Goal: Complete application form

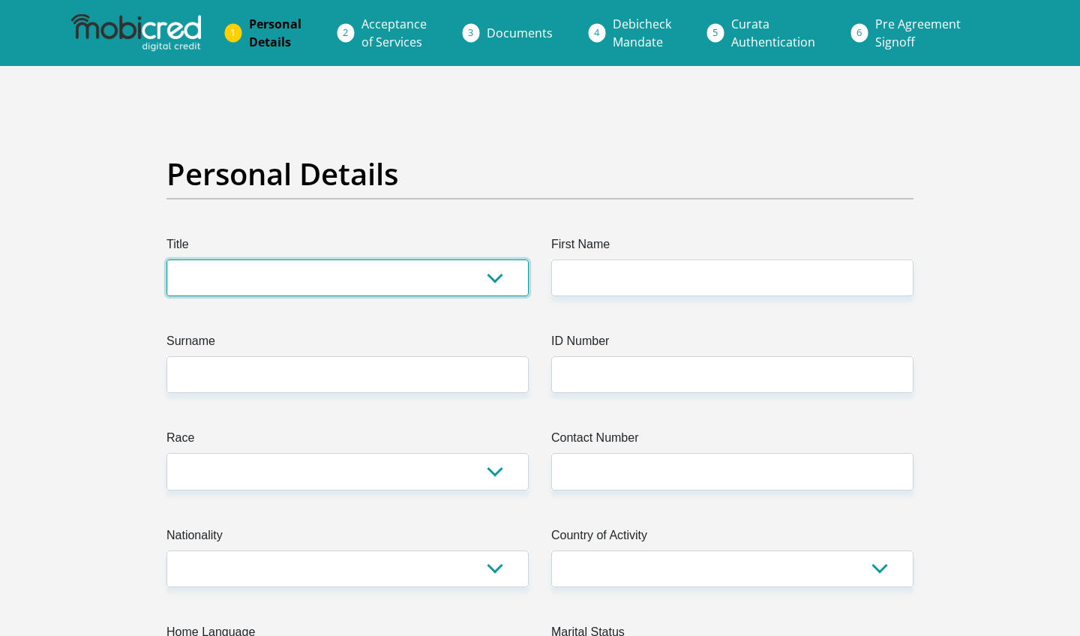
select select "Mr"
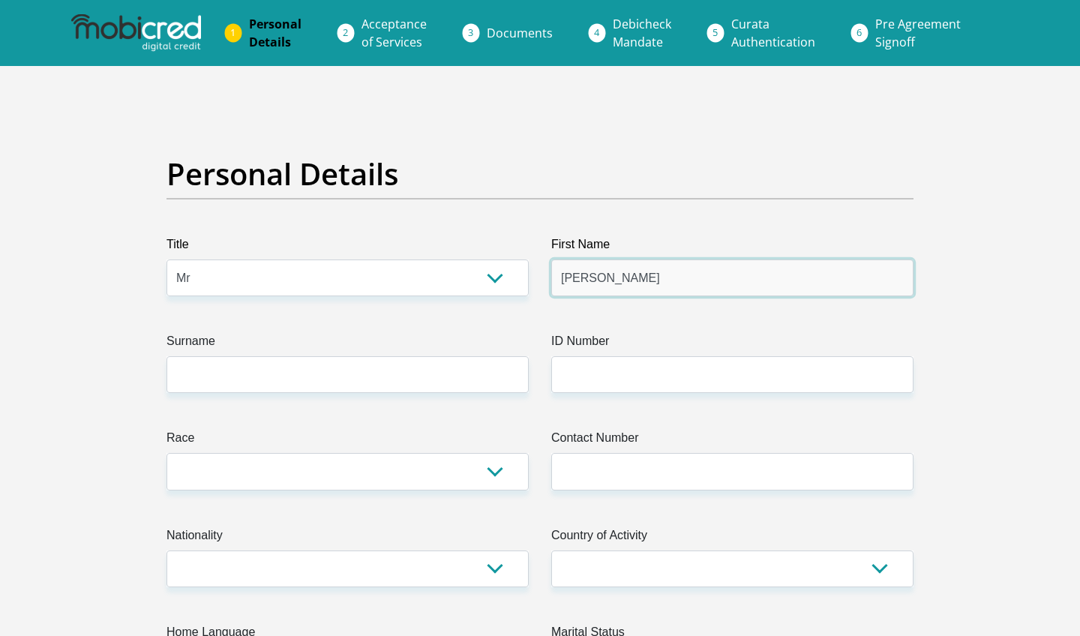
type input "Shaun"
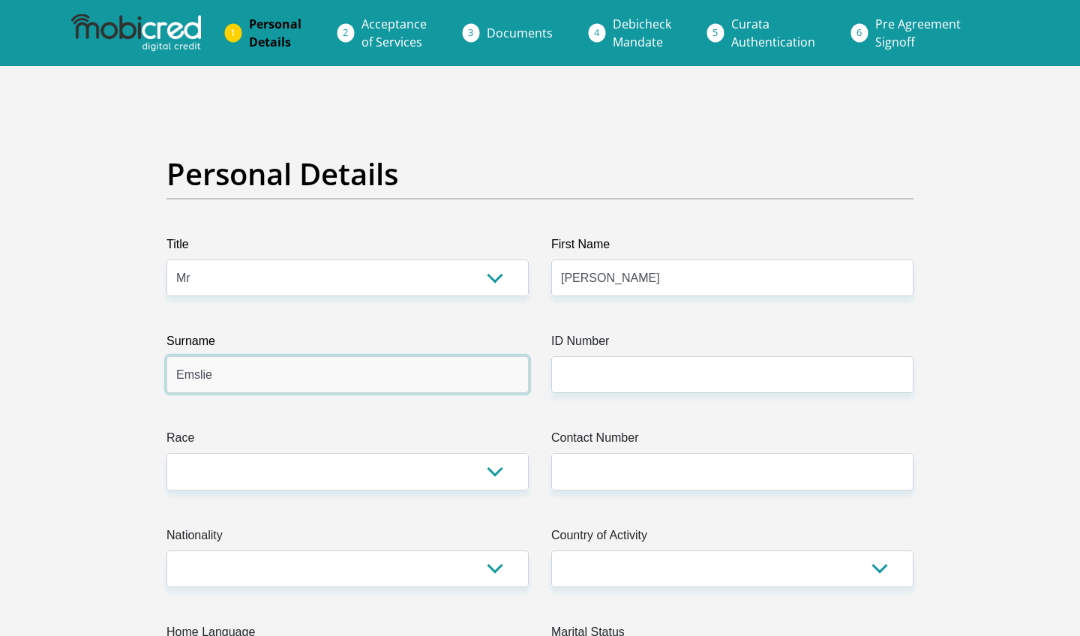
type input "Emslie"
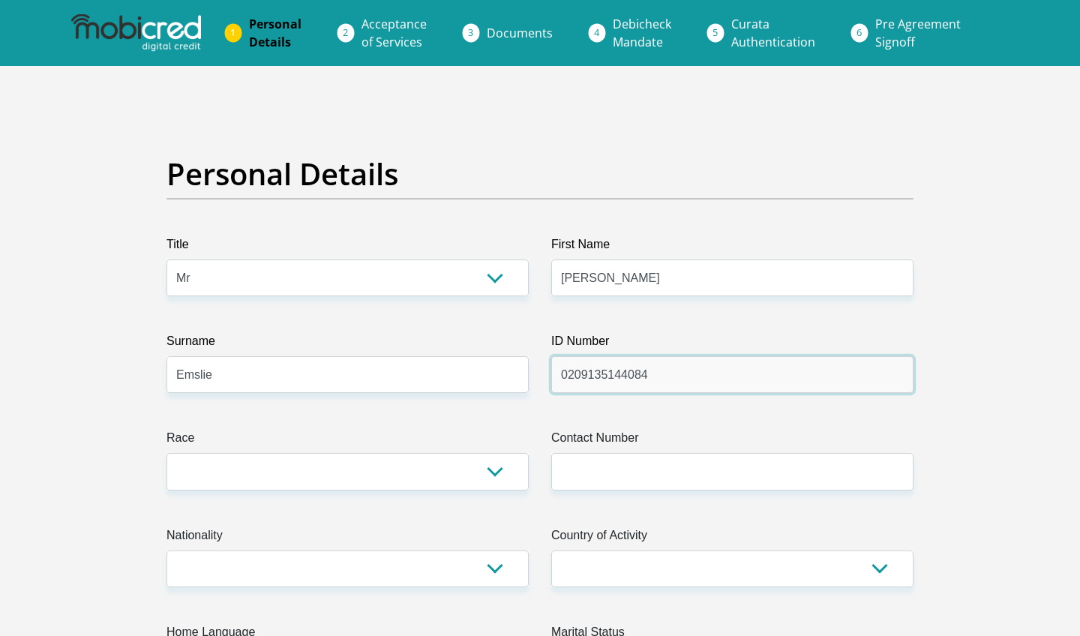
type input "0209135144084"
drag, startPoint x: 293, startPoint y: 445, endPoint x: 293, endPoint y: 453, distance: 8.3
click at [293, 453] on div "Race Black Coloured Indian White Other" at bounding box center [348, 459] width 362 height 61
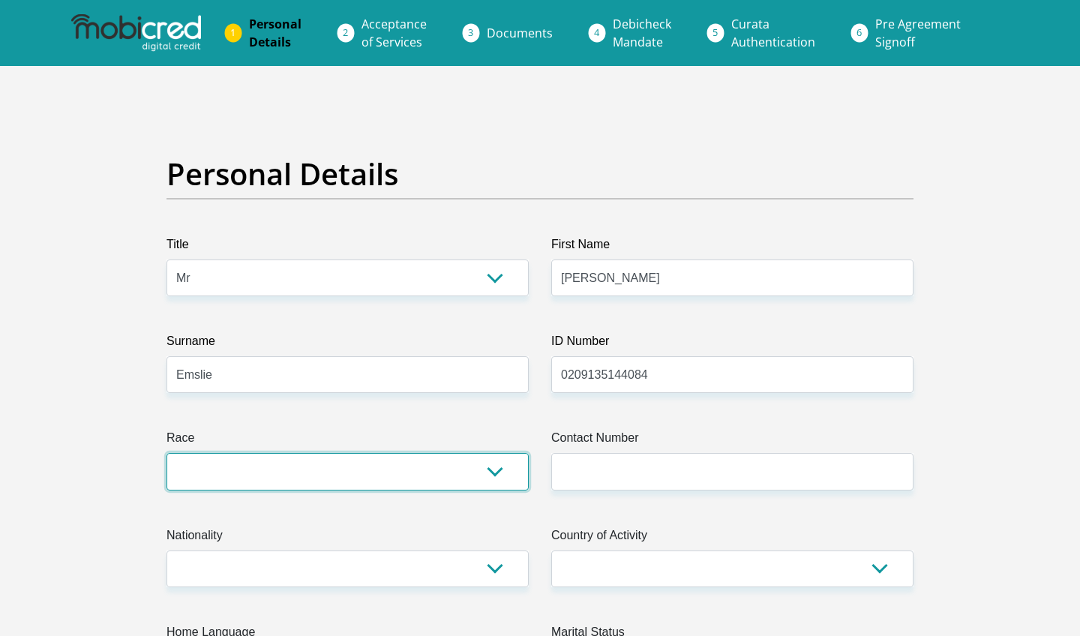
select select "4"
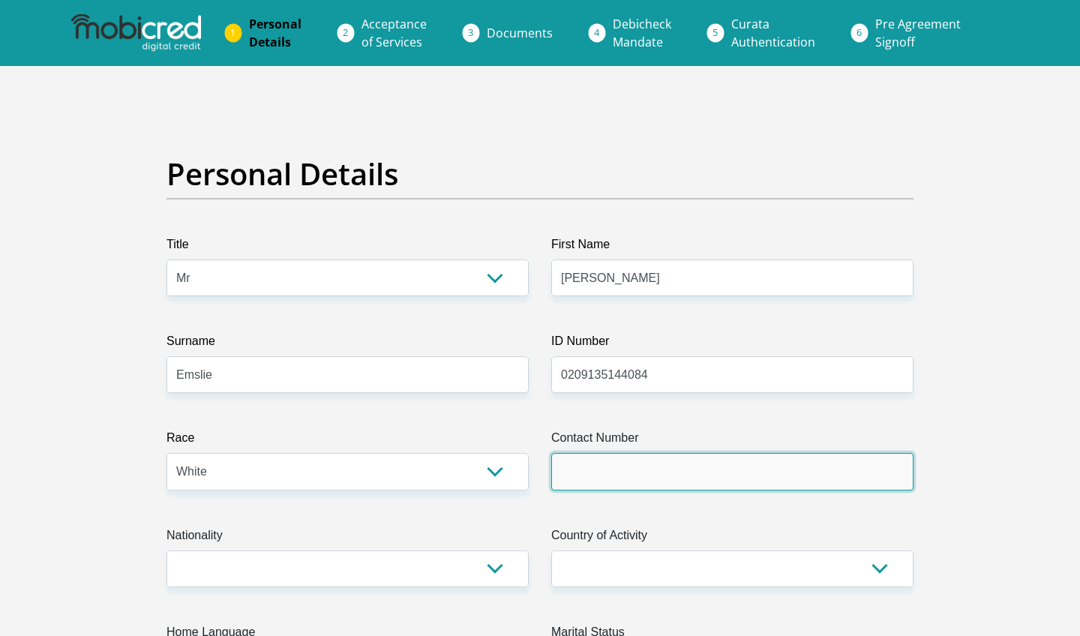
click at [596, 487] on input "Contact Number" at bounding box center [732, 471] width 362 height 37
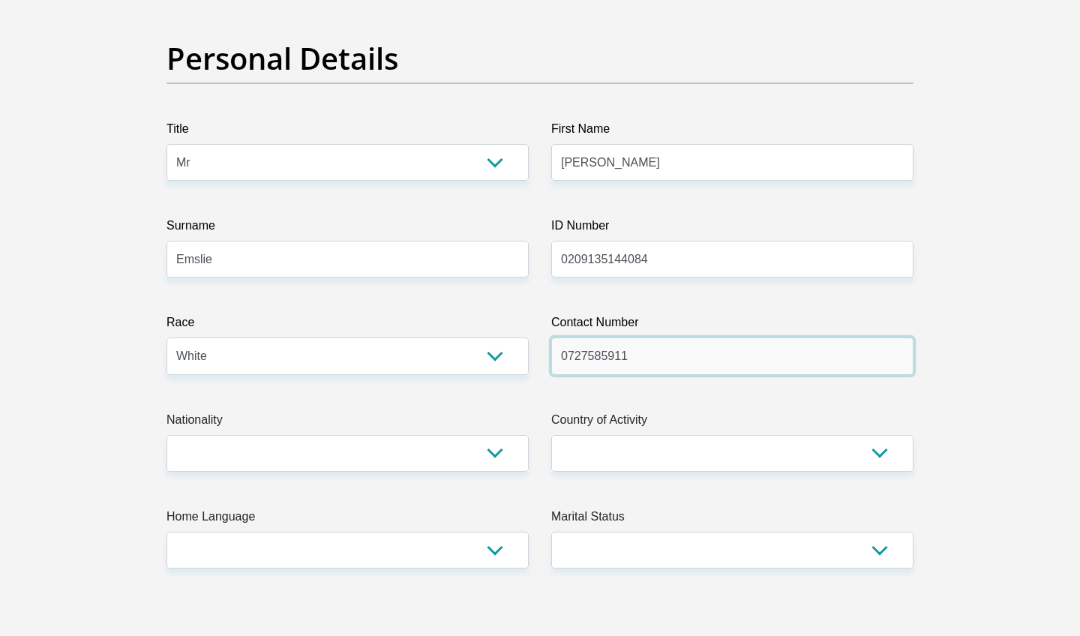
scroll to position [141, 0]
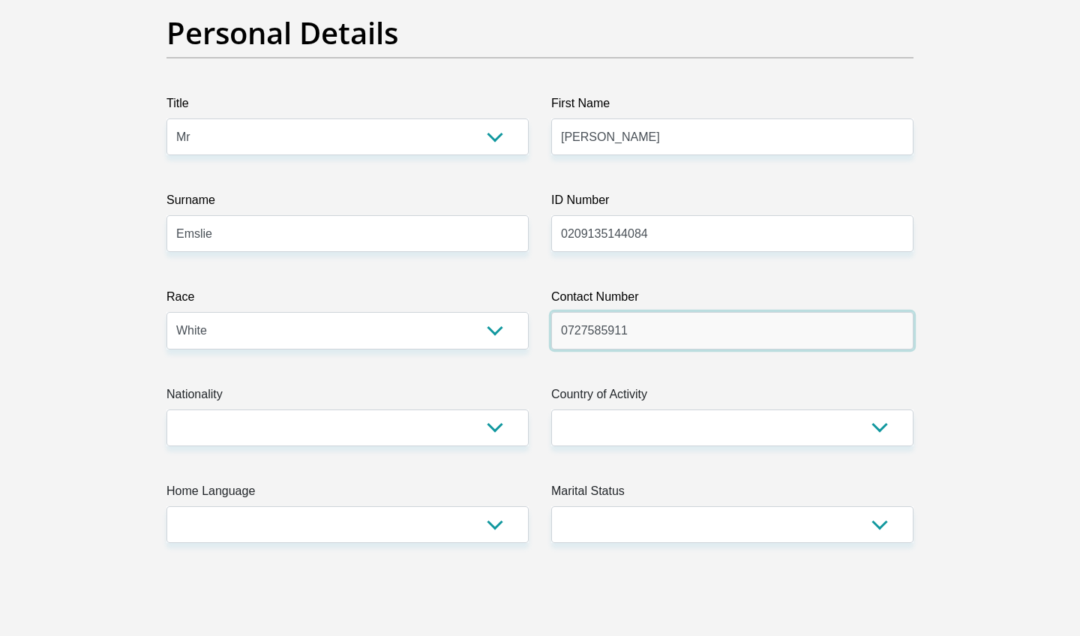
type input "0727585911"
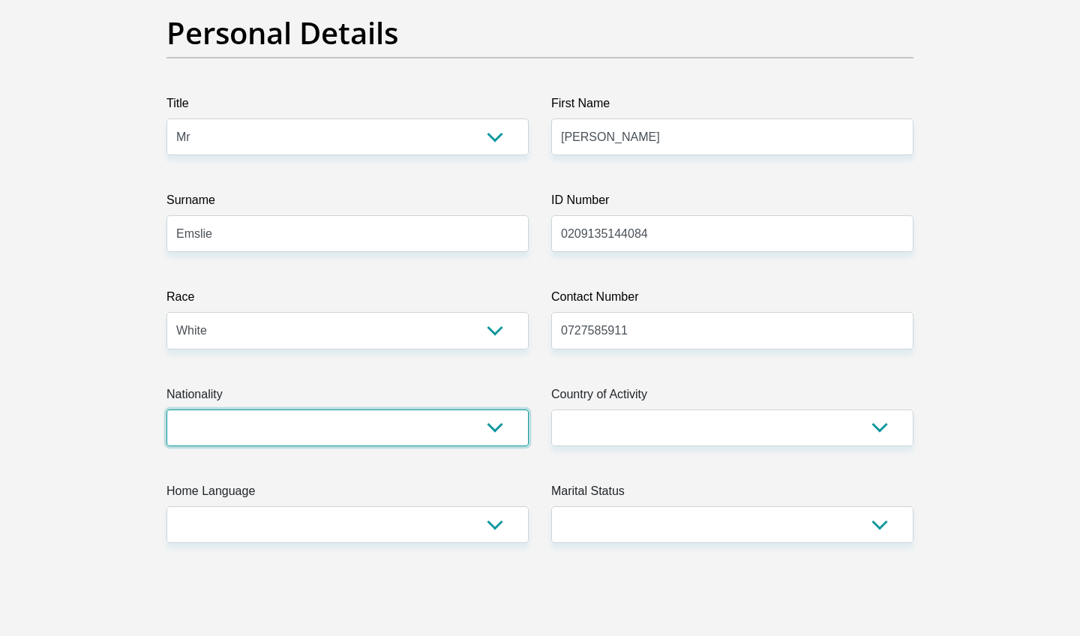
select select "ZAF"
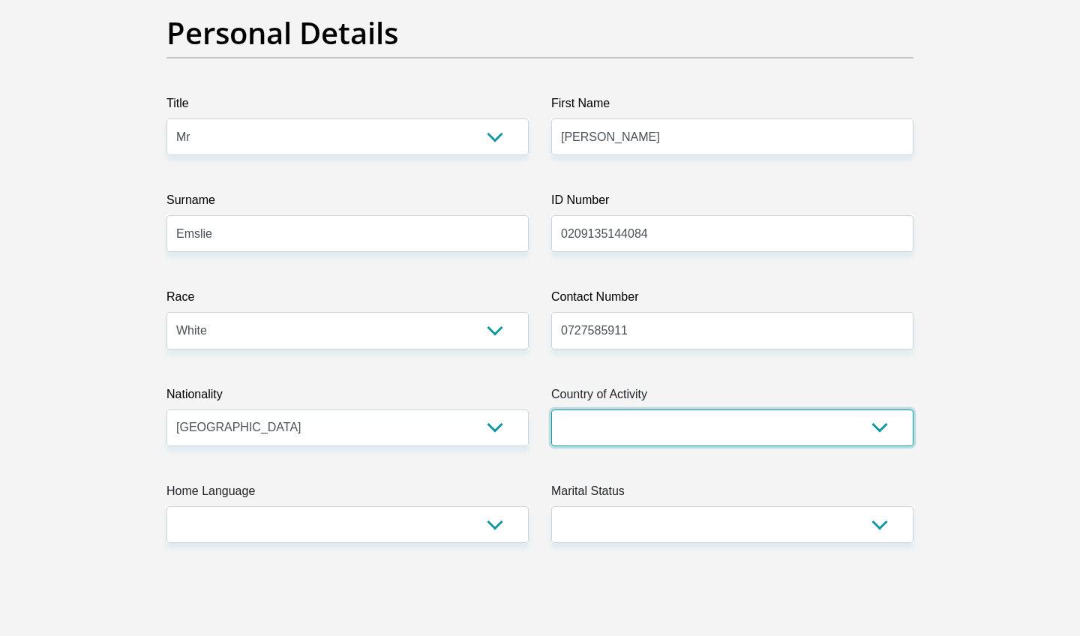
select select "ZAF"
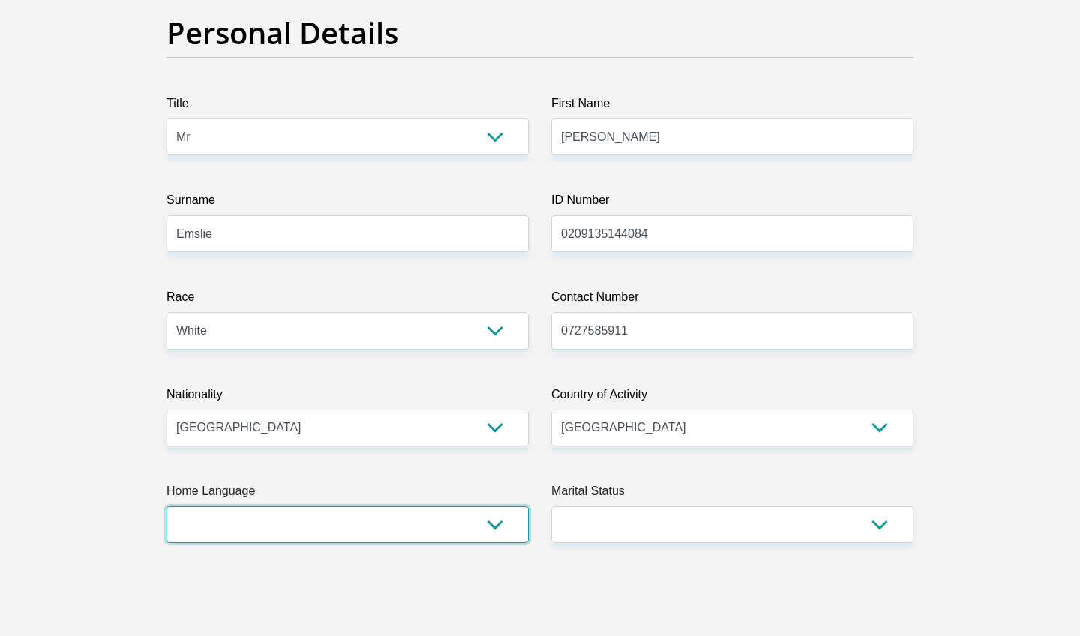
select select "eng"
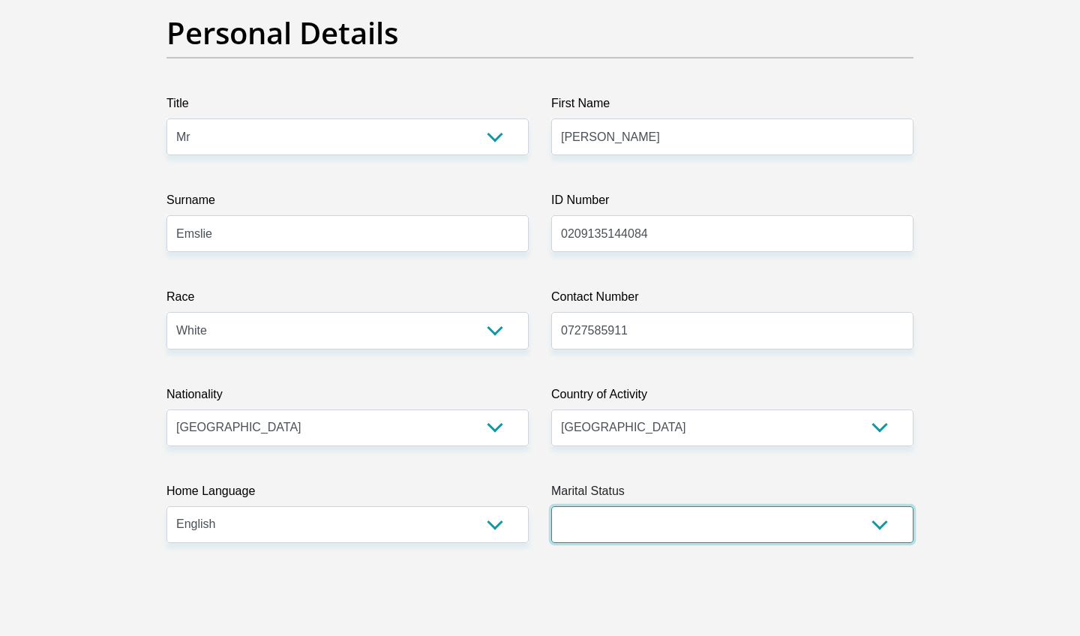
select select "2"
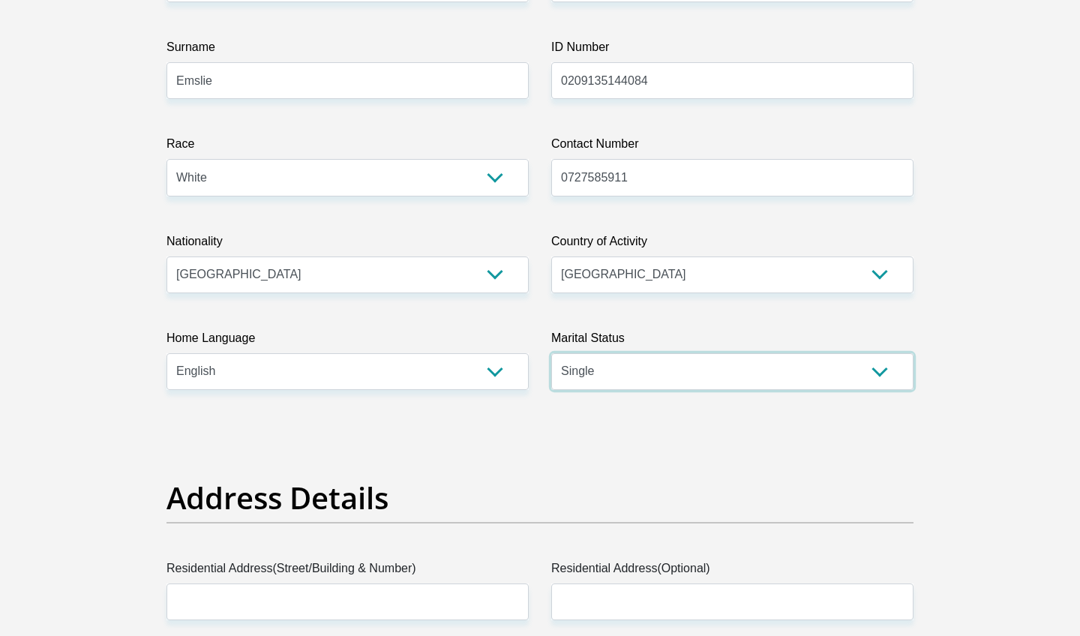
scroll to position [485, 0]
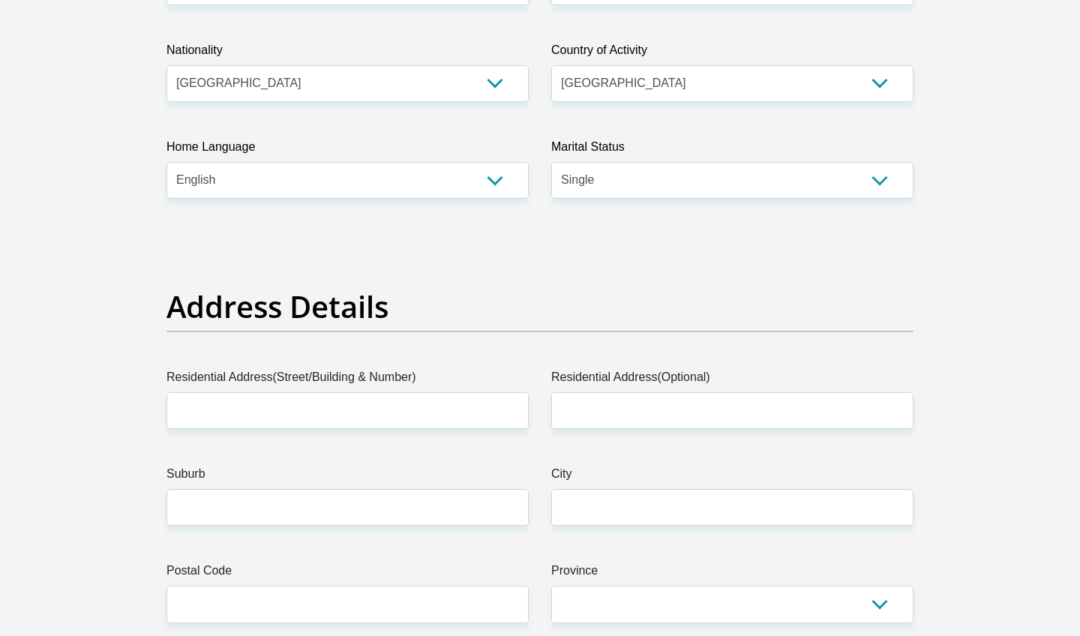
click at [260, 383] on label "Residential Address(Street/Building & Number)" at bounding box center [348, 380] width 362 height 24
click at [260, 392] on input "Residential Address(Street/Building & Number)" at bounding box center [348, 410] width 362 height 37
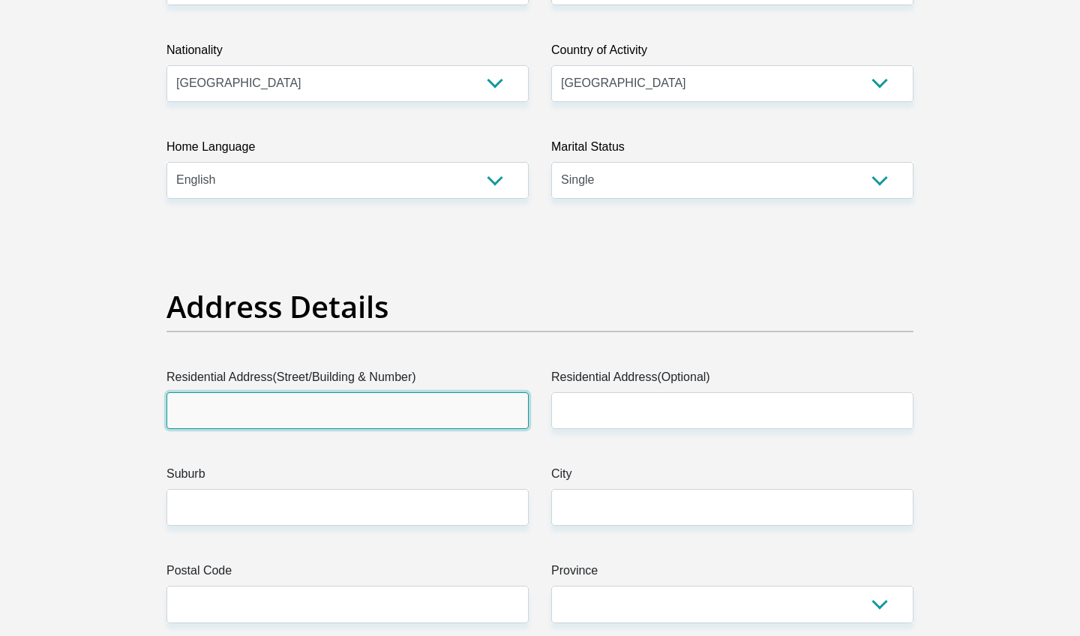
click at [240, 407] on input "Residential Address(Street/Building & Number)" at bounding box center [348, 410] width 362 height 37
type input "5 Dowling Ln"
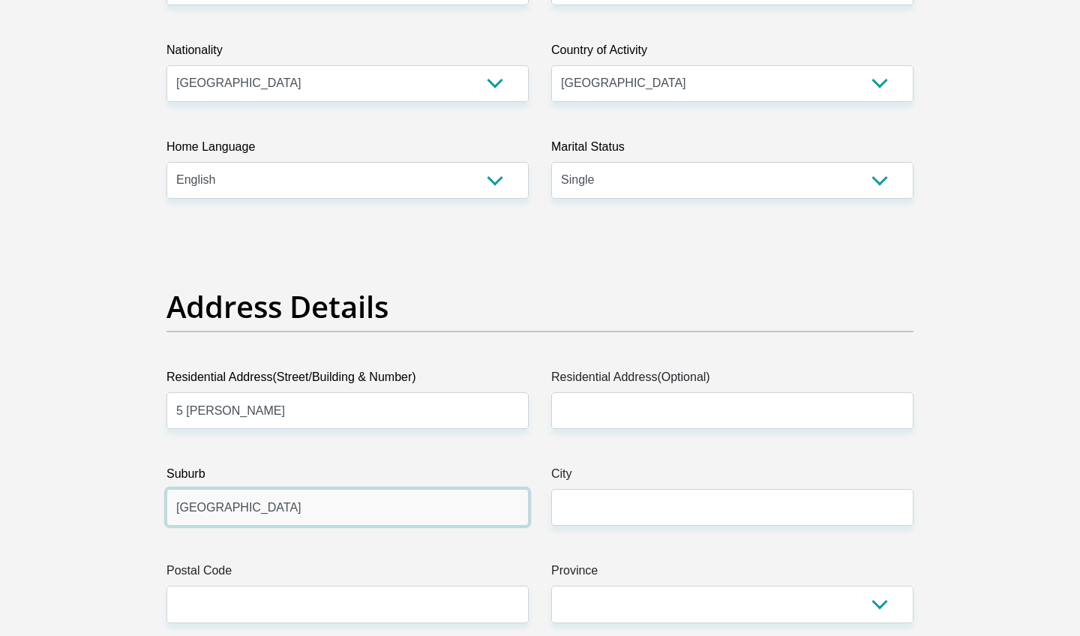
type input "Warner Beach"
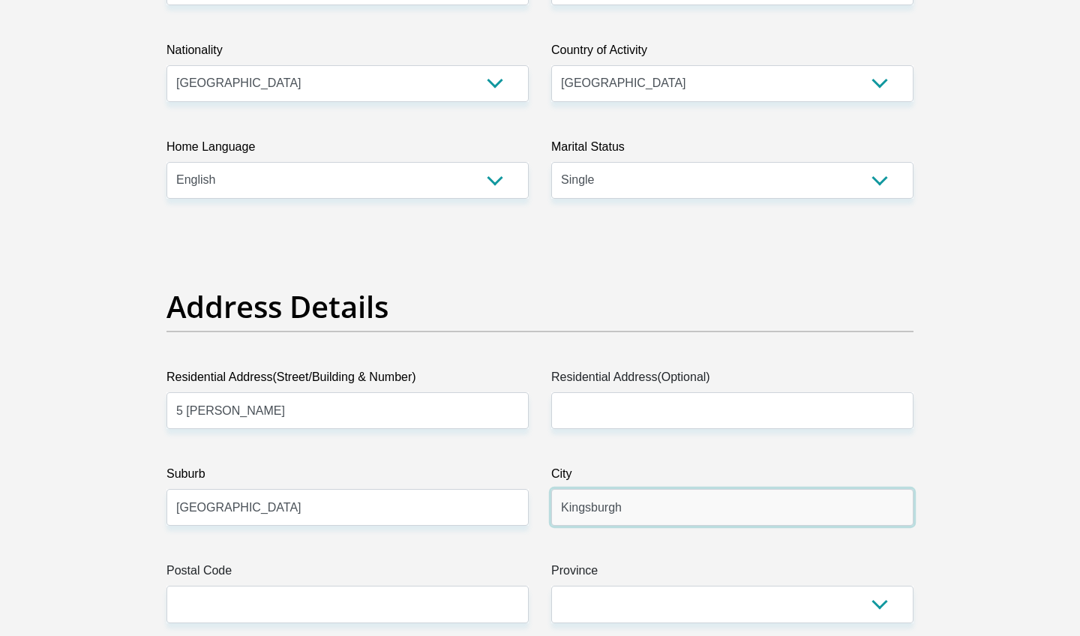
type input "Kingsburgh"
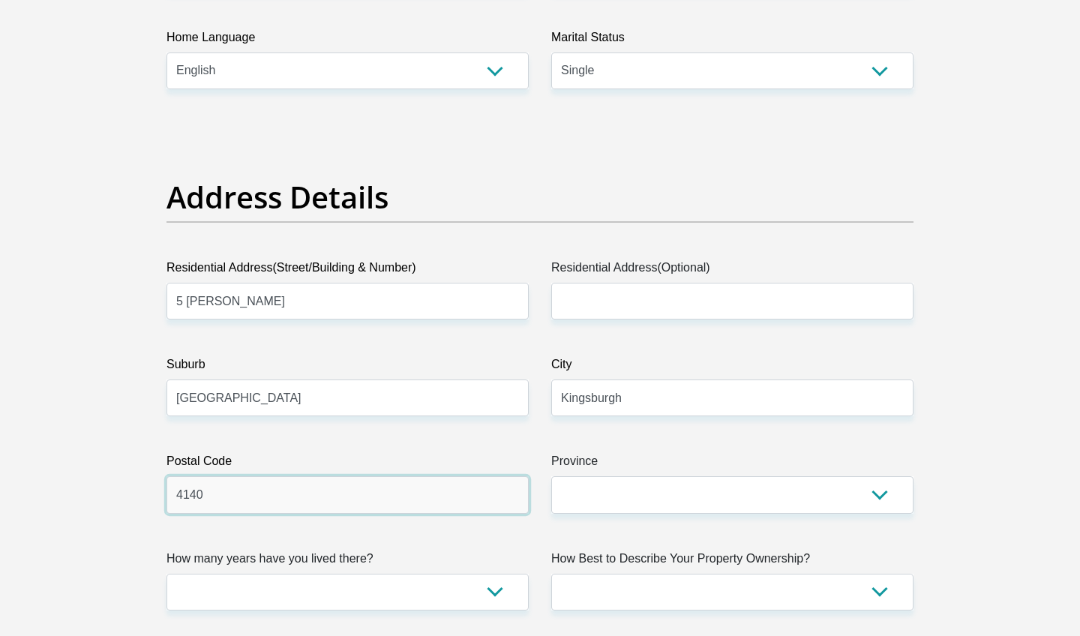
scroll to position [596, 0]
type input "4140"
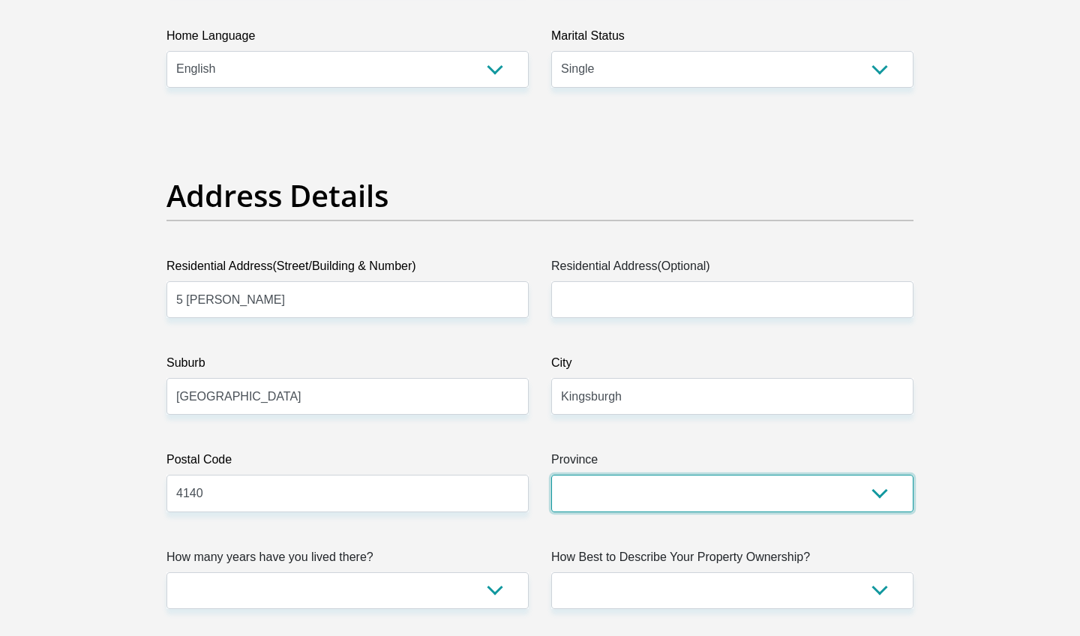
select select "KwaZulu-Natal"
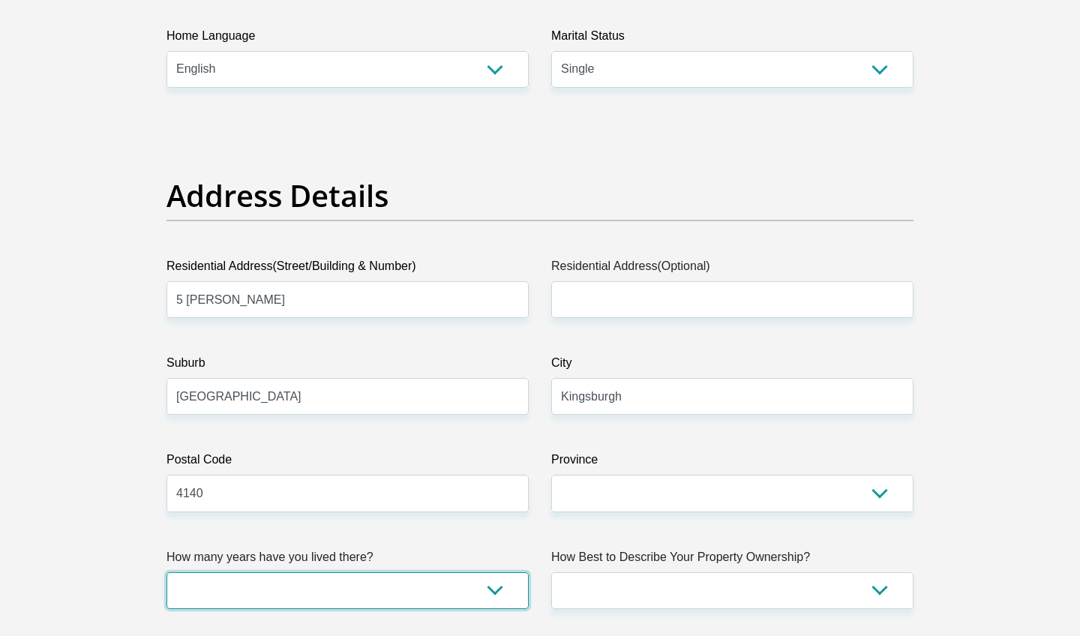
select select "2"
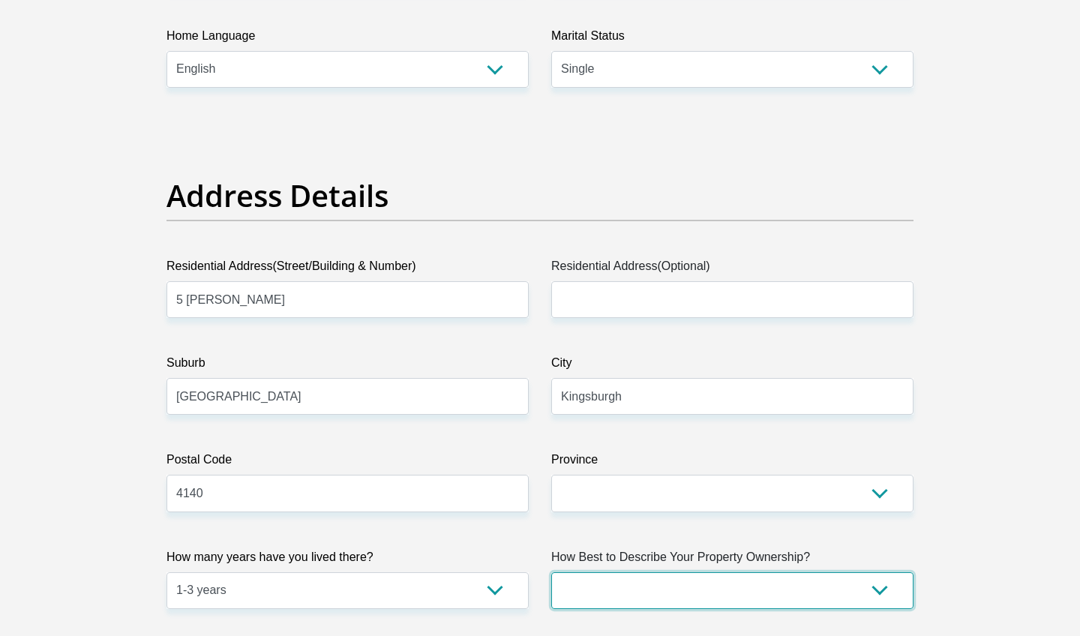
select select "parents"
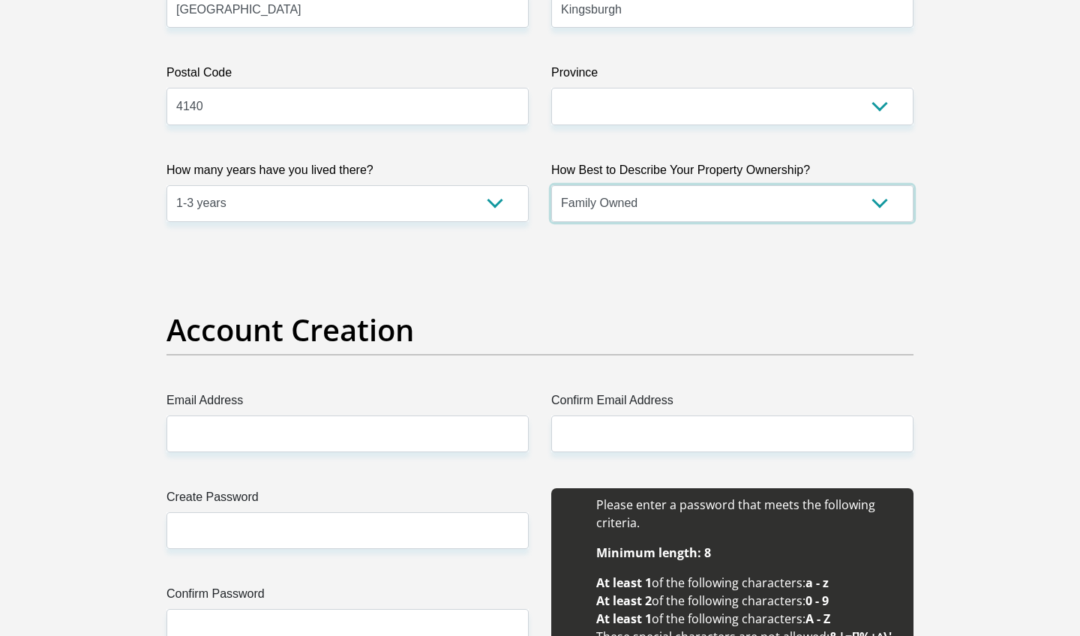
scroll to position [988, 0]
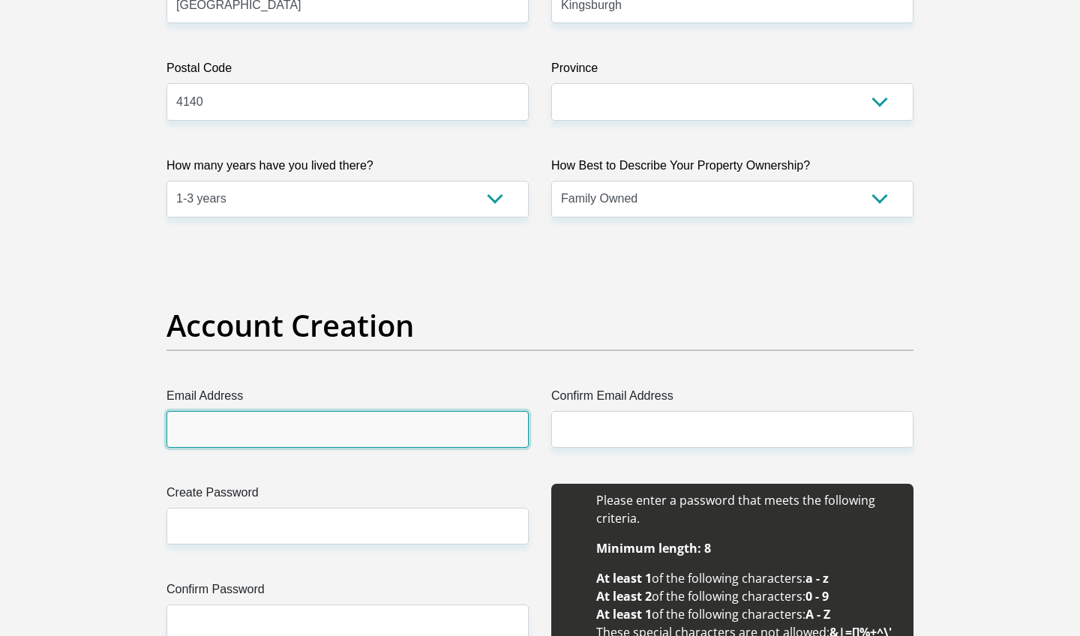
type input "shaunpemslie@gmail.com"
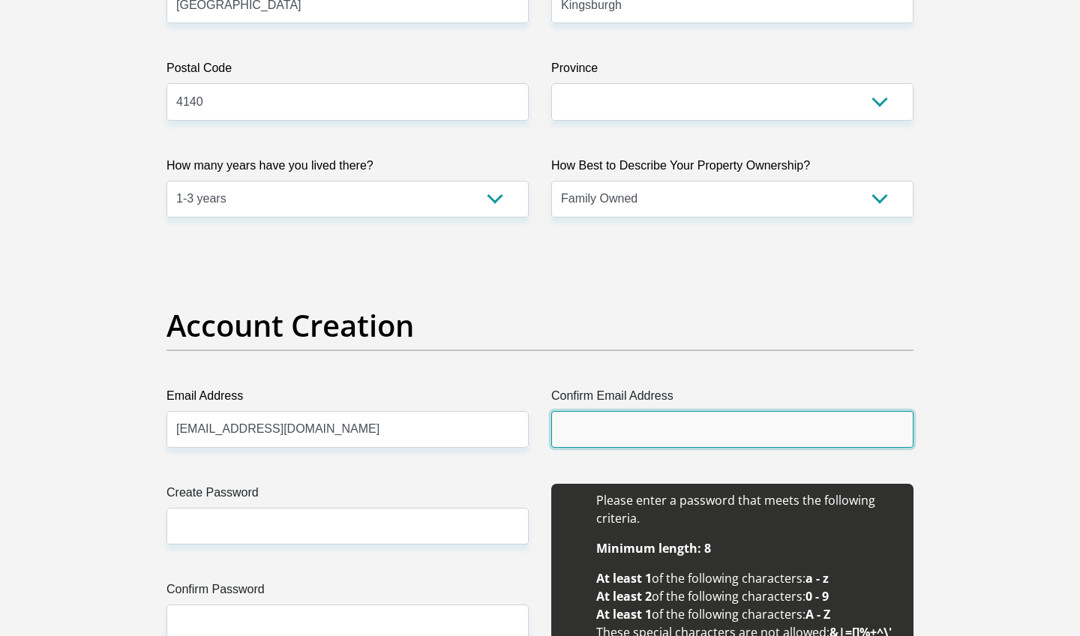
type input "shaunpemslie@gmail.com"
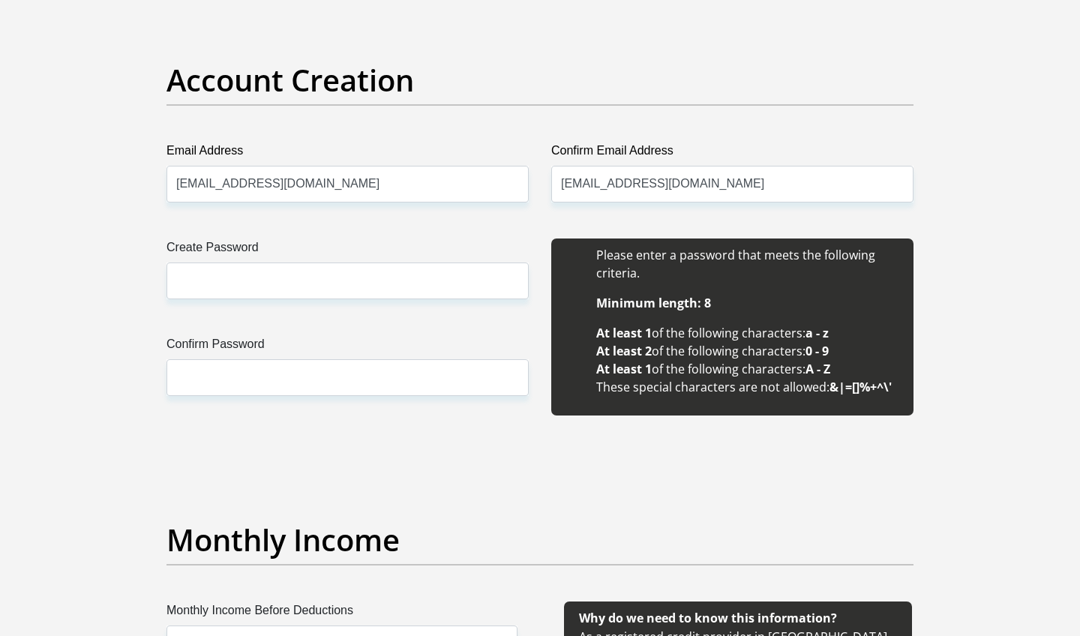
scroll to position [1235, 0]
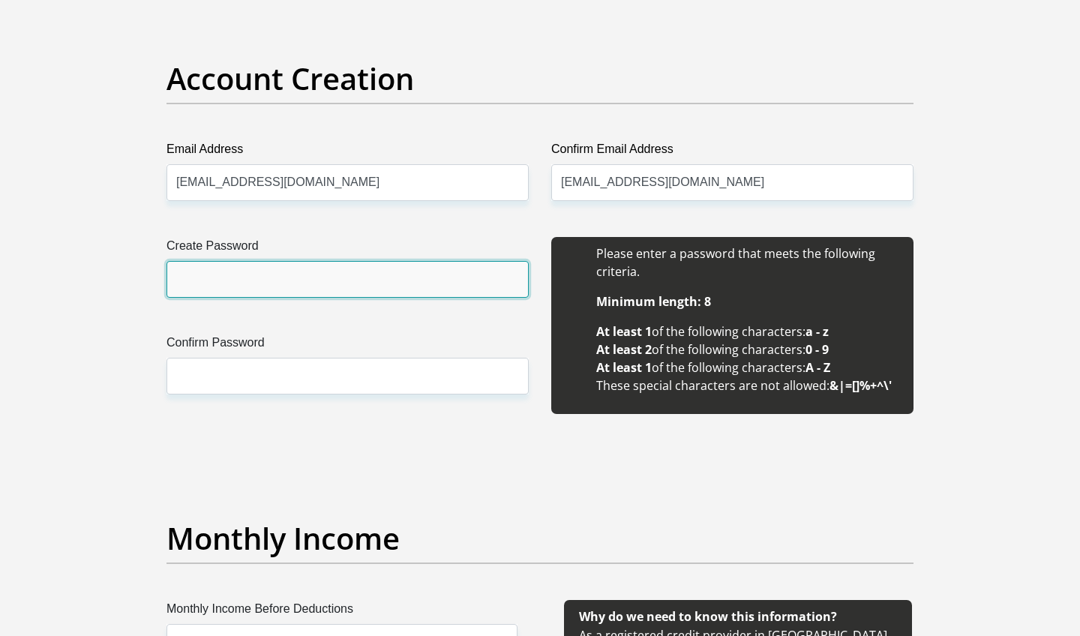
click at [215, 265] on input "Create Password" at bounding box center [348, 279] width 362 height 37
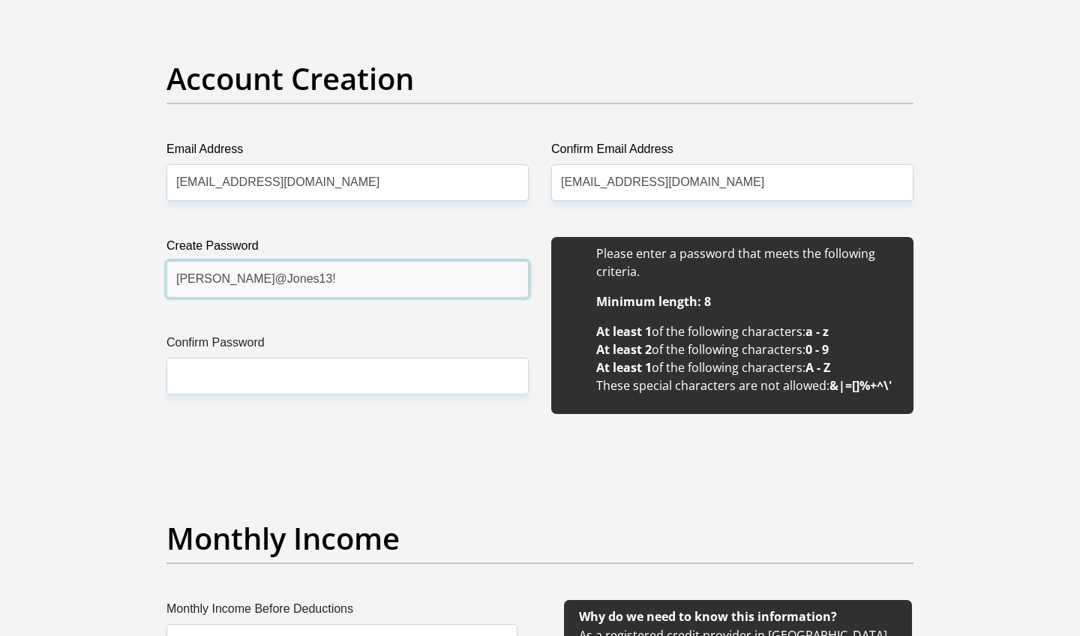
type input "zita@Jones13!"
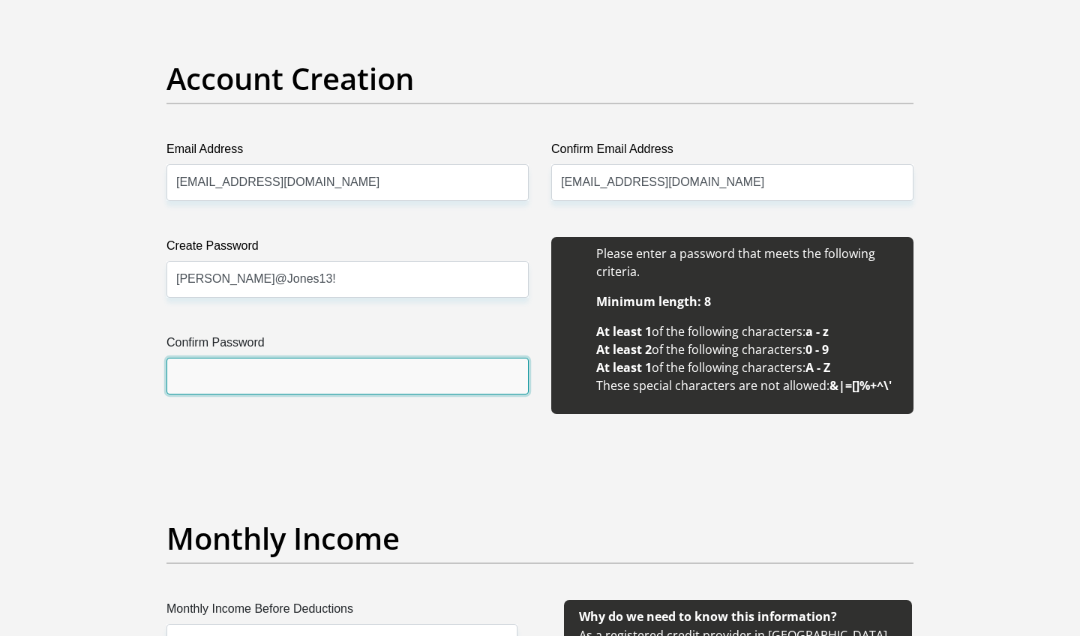
click at [278, 371] on input "Confirm Password" at bounding box center [348, 376] width 362 height 37
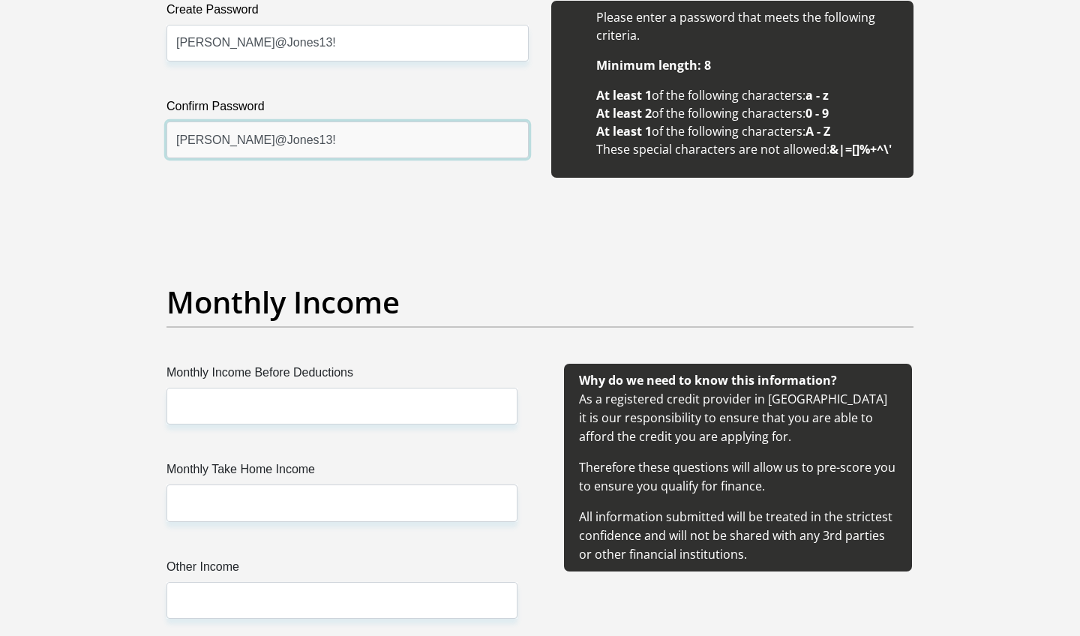
type input "zita@Jones13!"
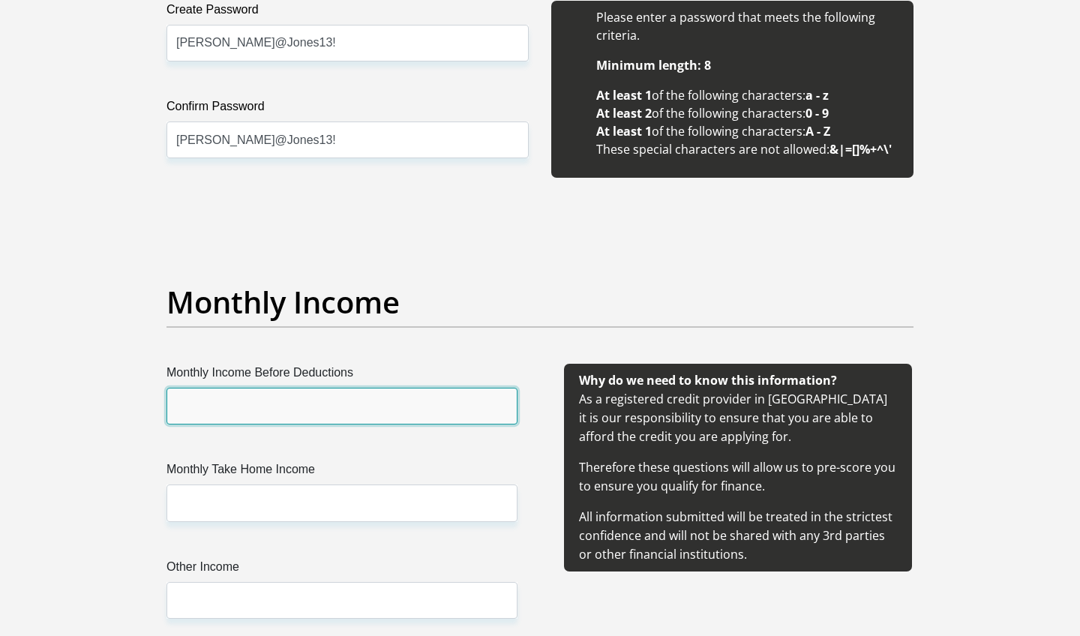
click at [302, 415] on input "Monthly Income Before Deductions" at bounding box center [342, 406] width 351 height 37
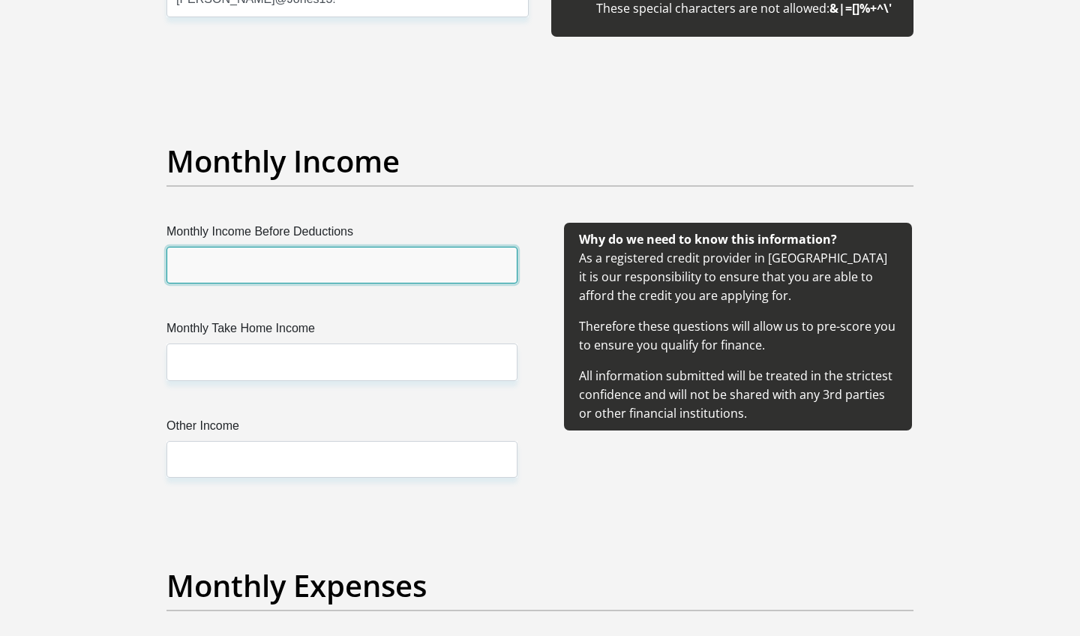
scroll to position [1612, 0]
type input "40000"
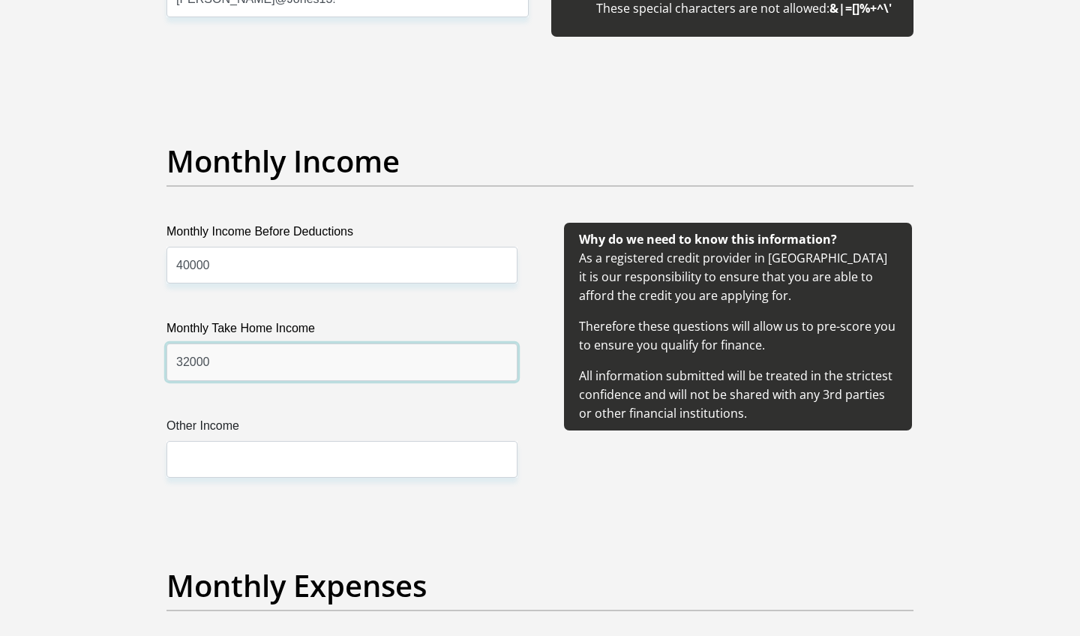
type input "32000"
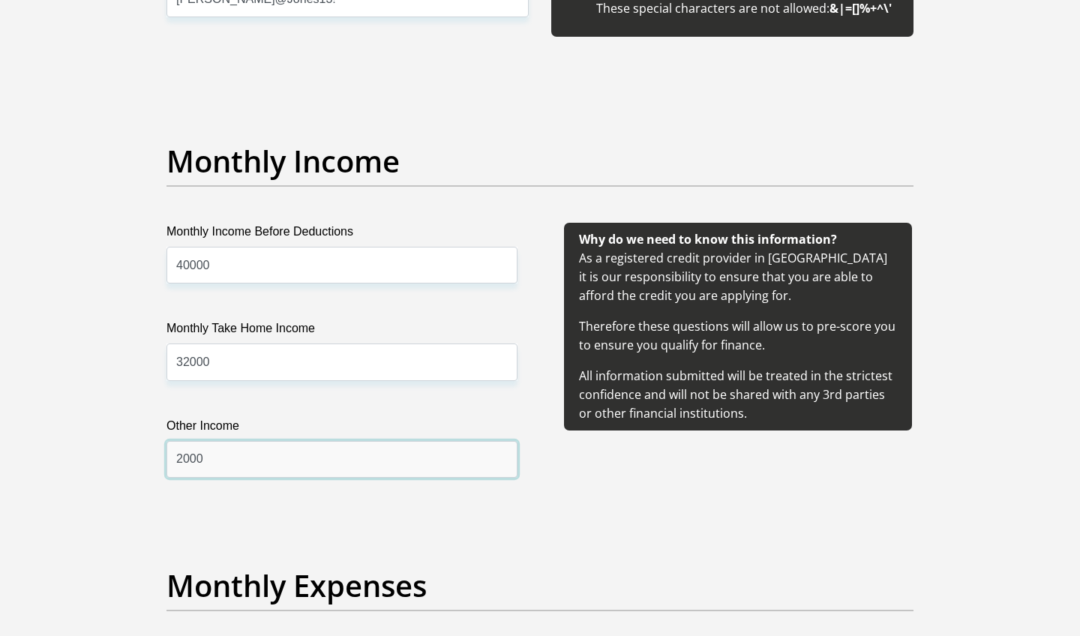
type input "2000"
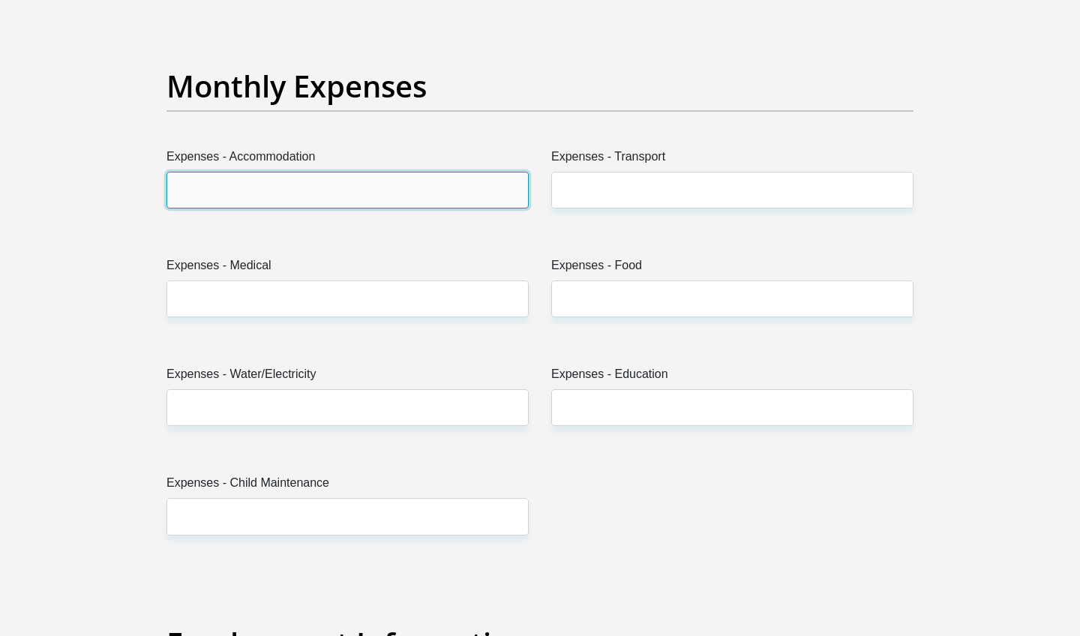
scroll to position [2111, 0]
type input "1000"
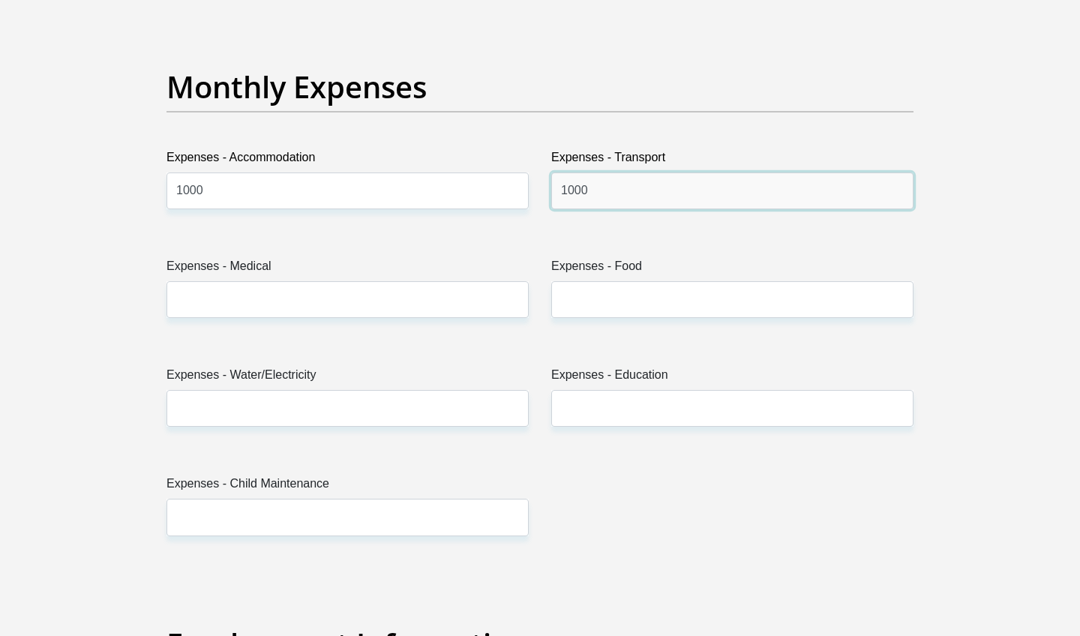
type input "1000"
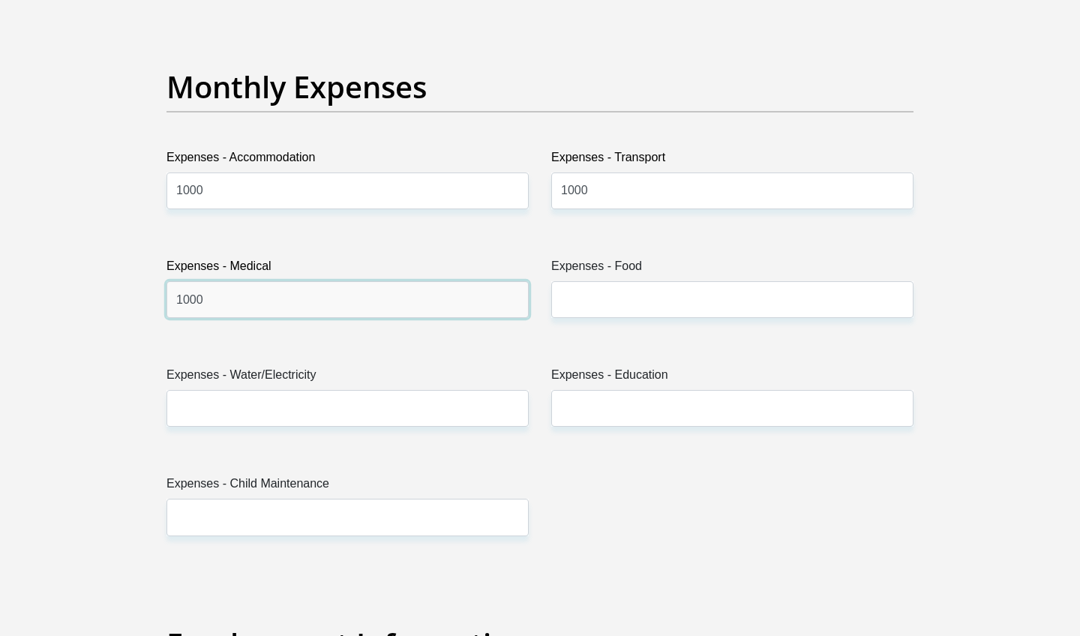
type input "1000"
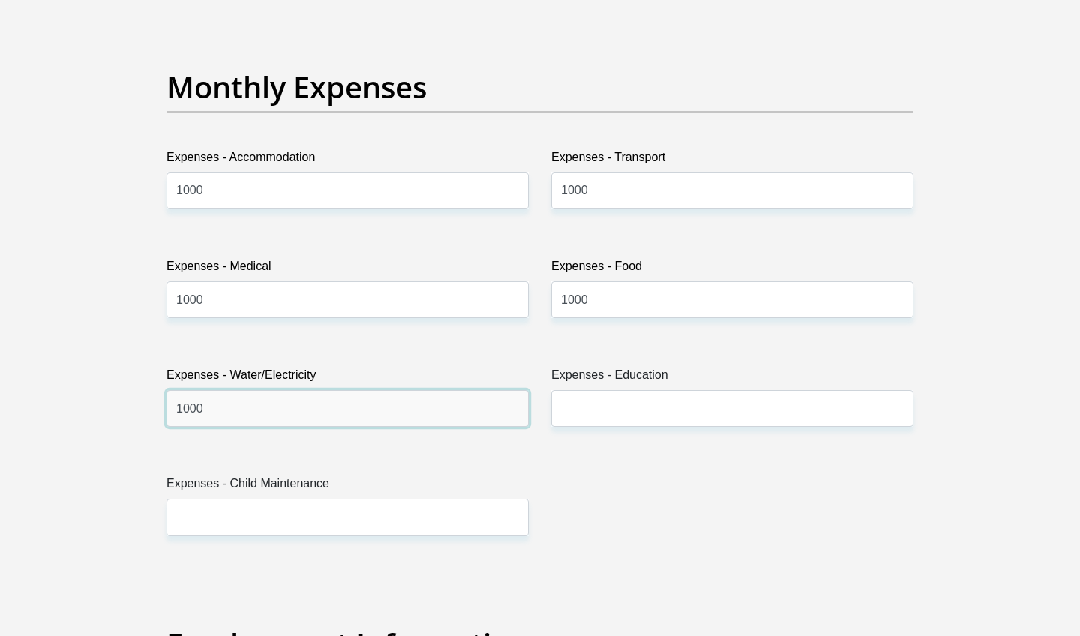
type input "1000"
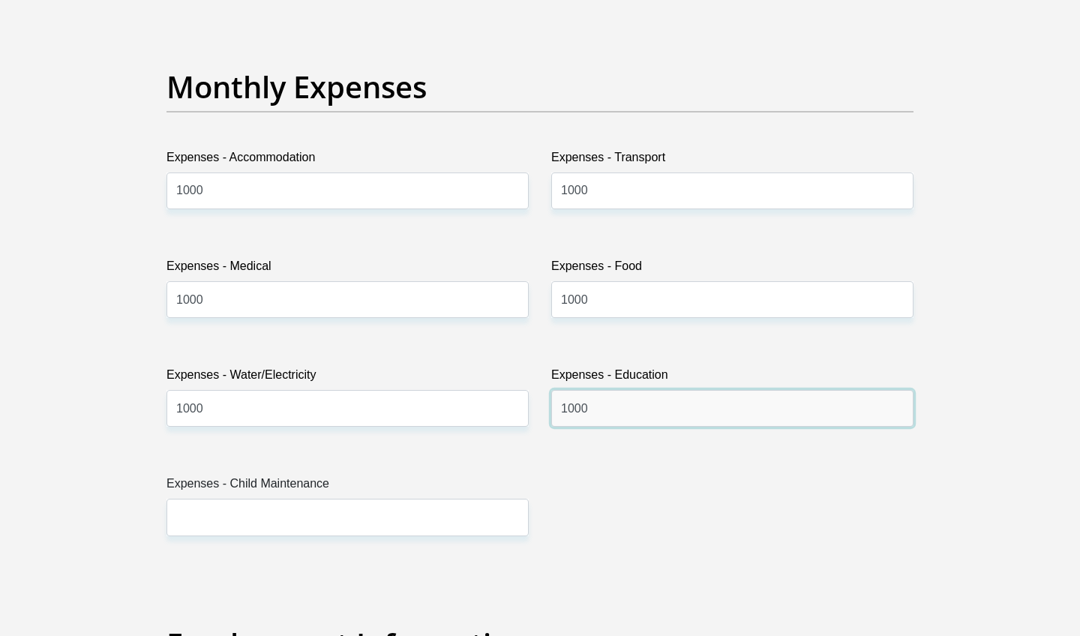
type input "1000"
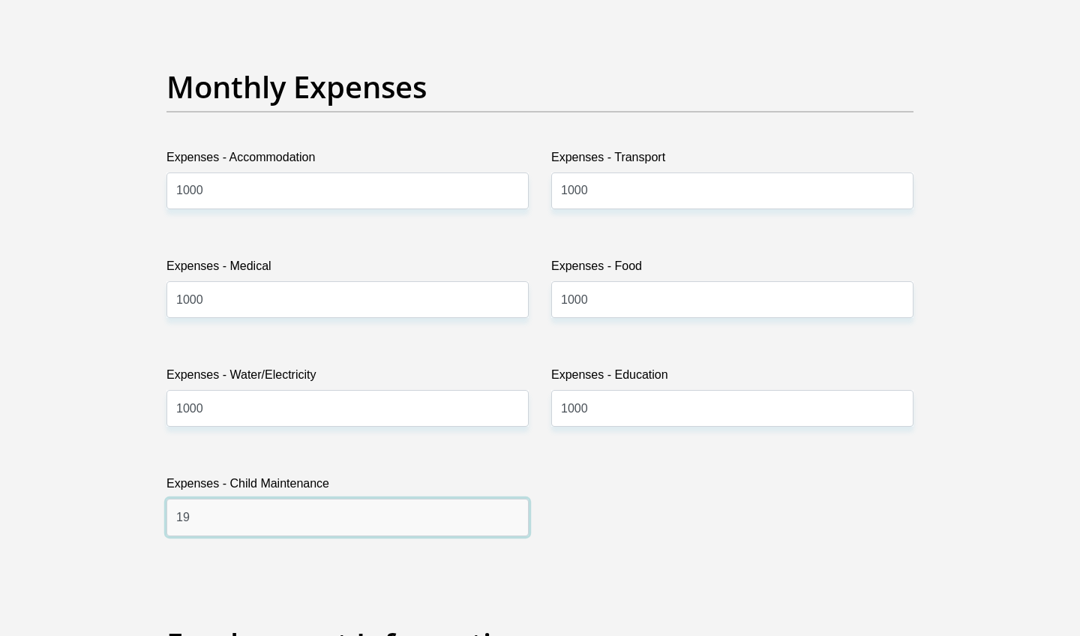
type input "1"
type input "0"
click at [640, 426] on input "1000" at bounding box center [732, 408] width 362 height 37
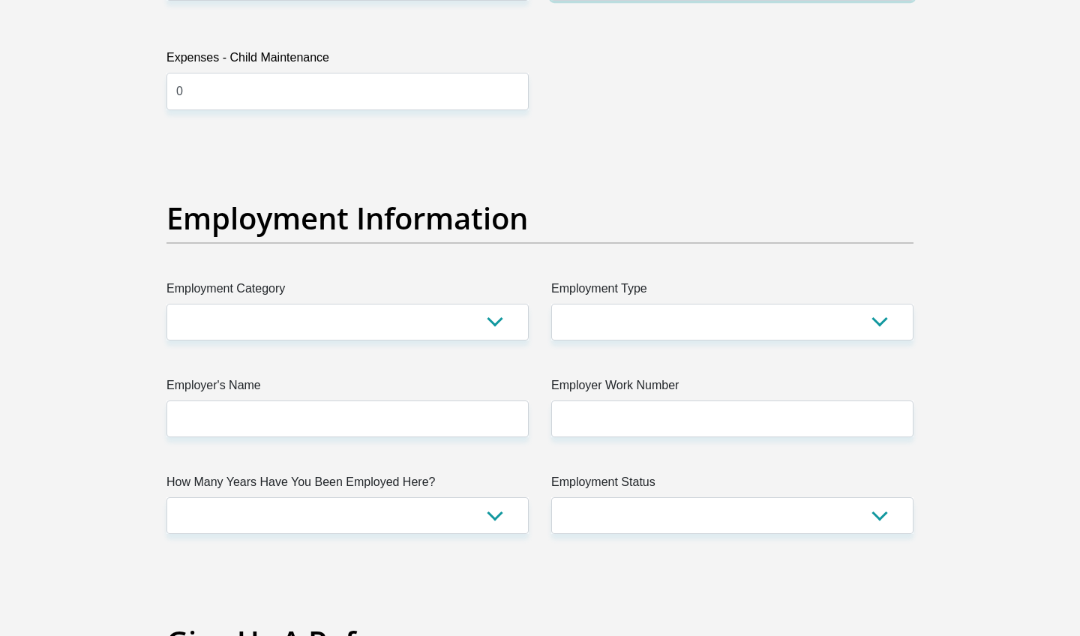
scroll to position [2559, 0]
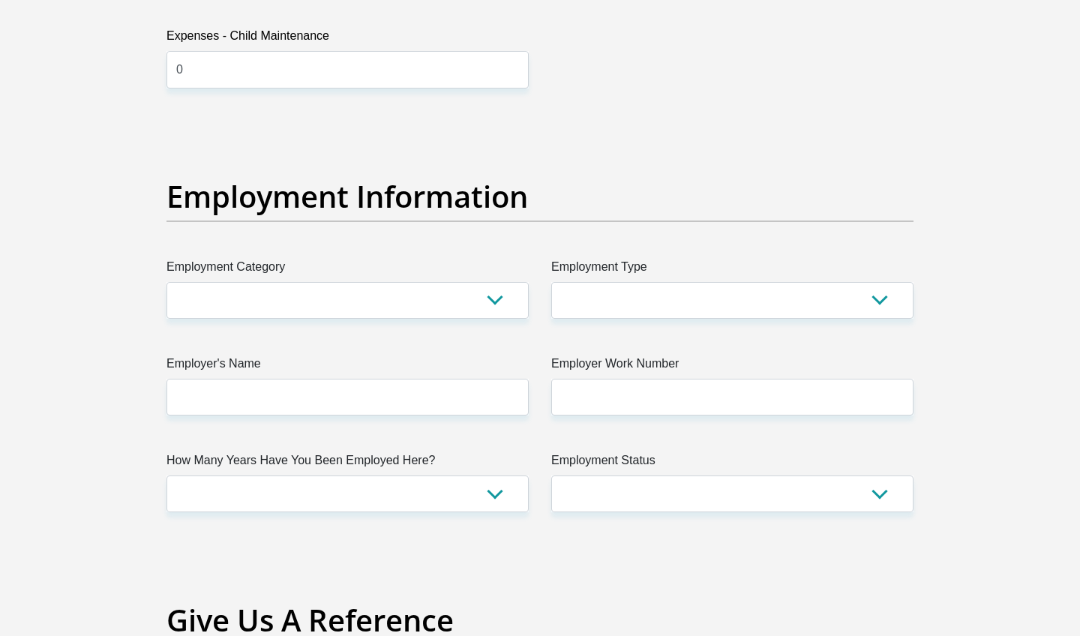
type input "0"
select select "71"
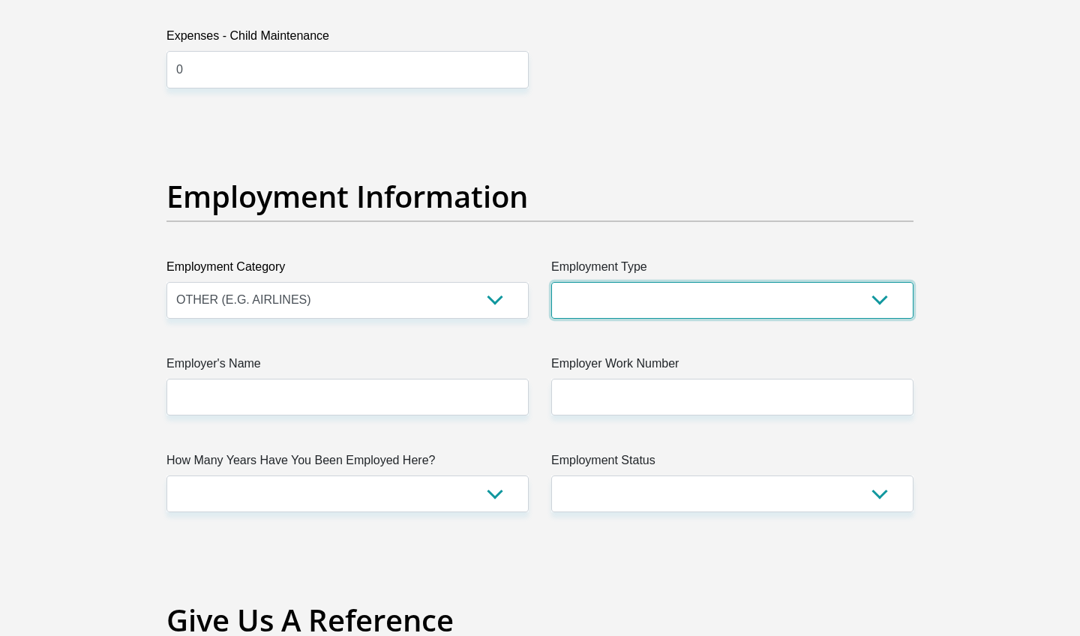
select select "Creative"
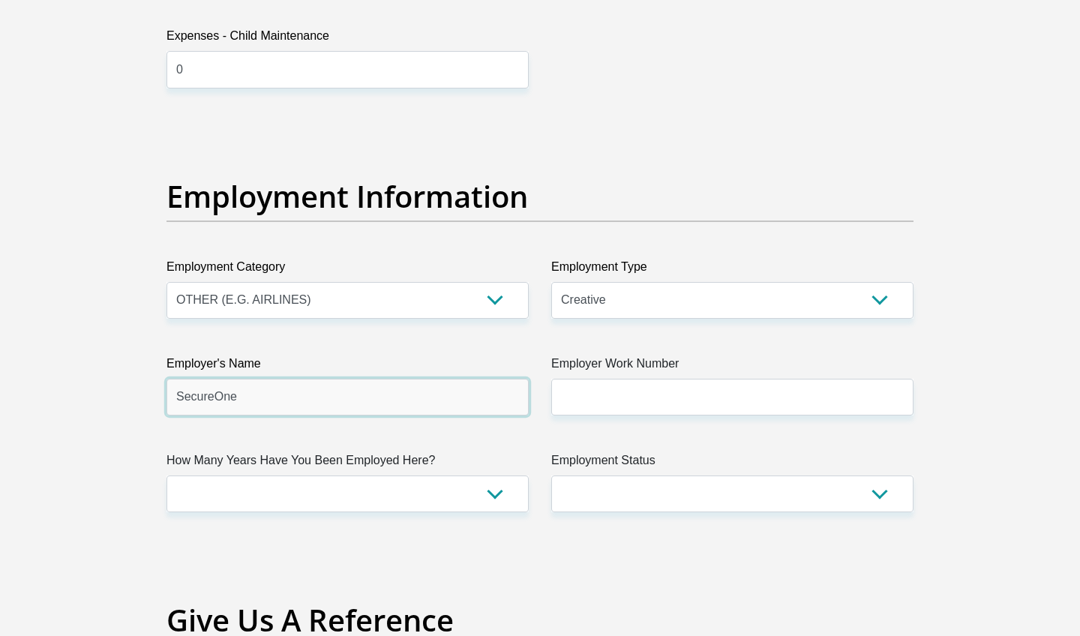
type input "SecureOne"
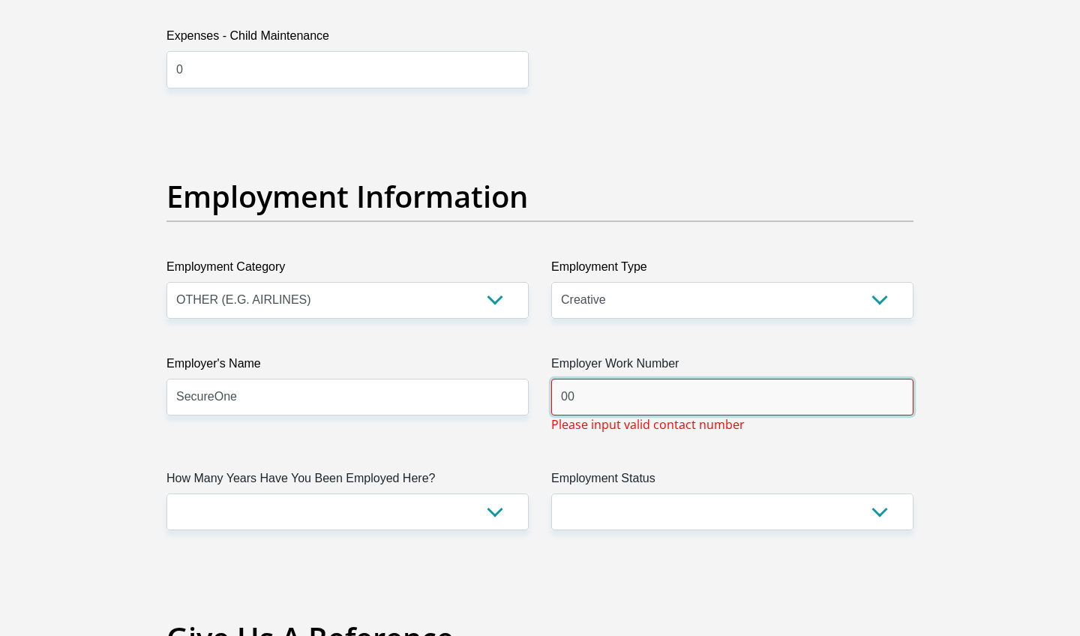
type input "0"
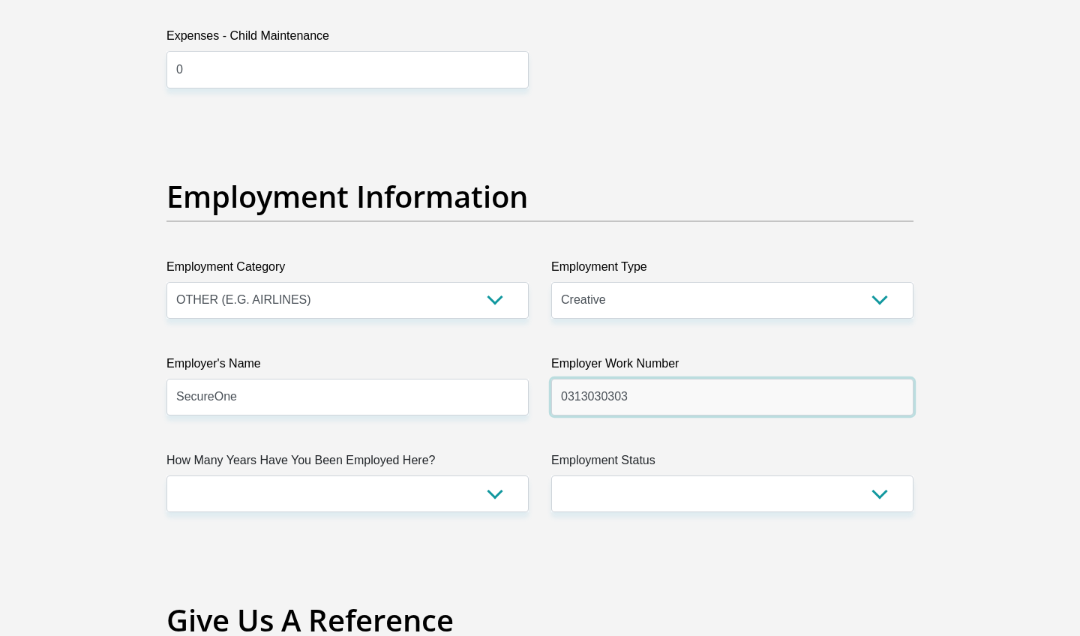
type input "0313030303"
click at [299, 474] on label "How Many Years Have You Been Employed Here?" at bounding box center [348, 464] width 362 height 24
click at [299, 476] on select "less than 1 year 1-3 years 3-5 years 5+ years" at bounding box center [348, 494] width 362 height 37
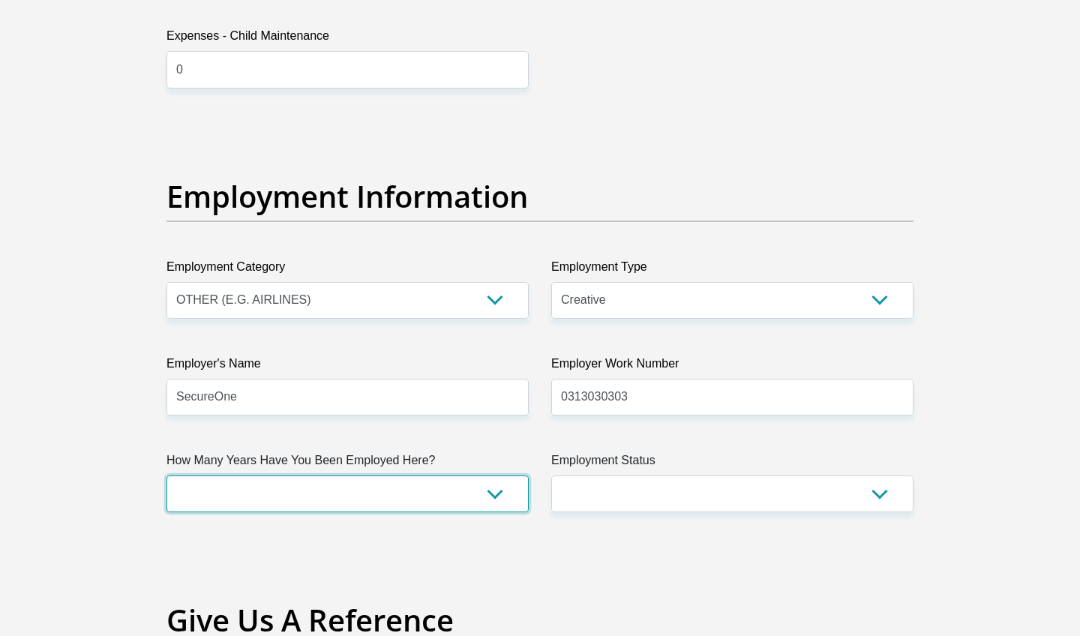
select select "24"
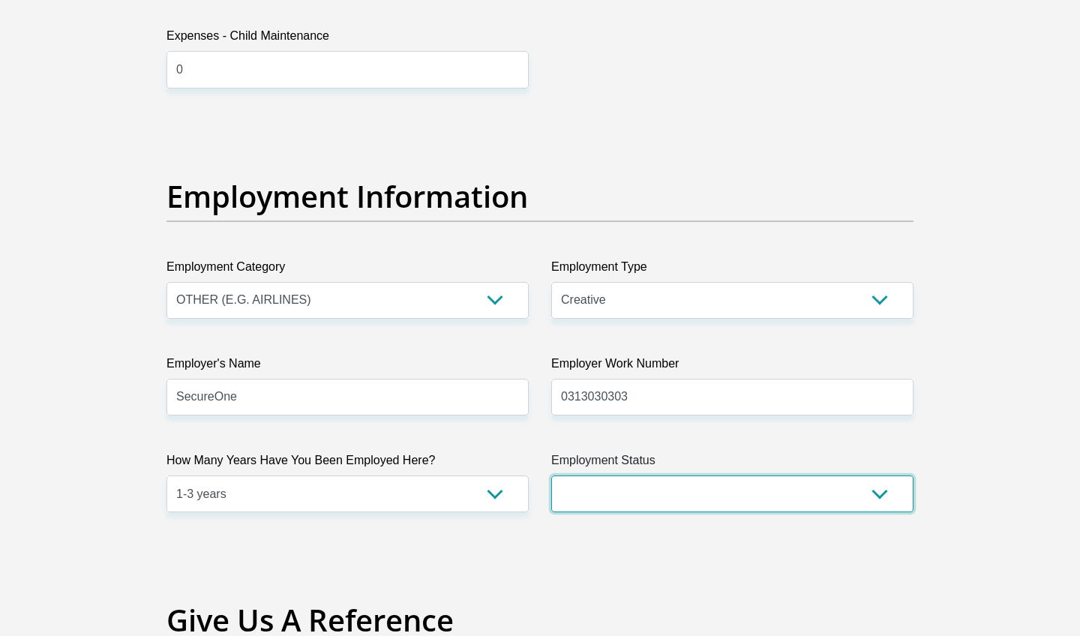
select select "1"
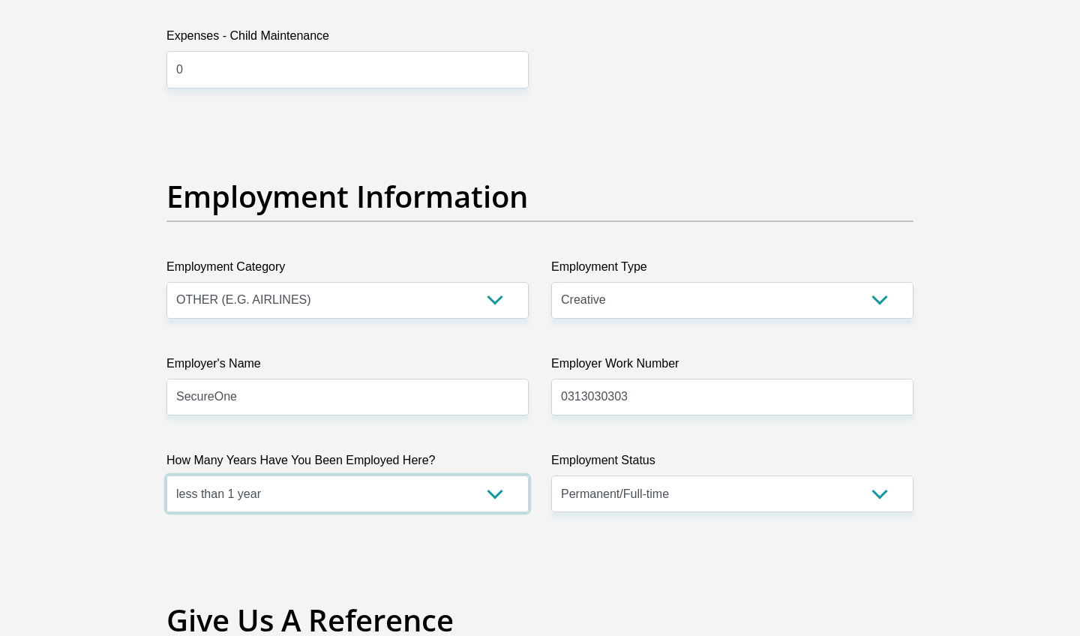
select select "24"
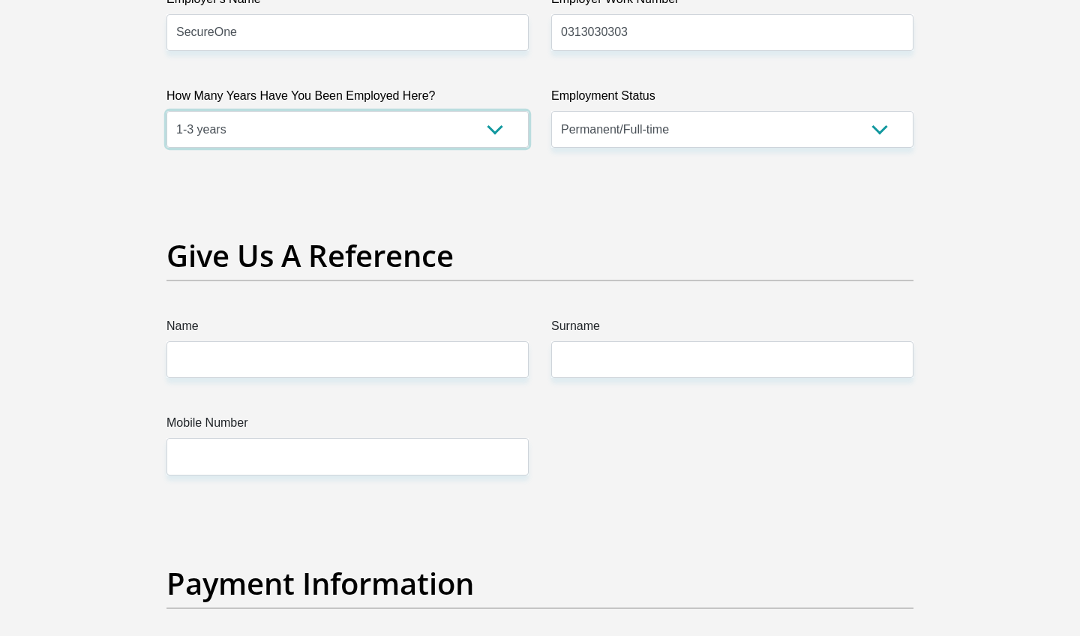
scroll to position [2925, 0]
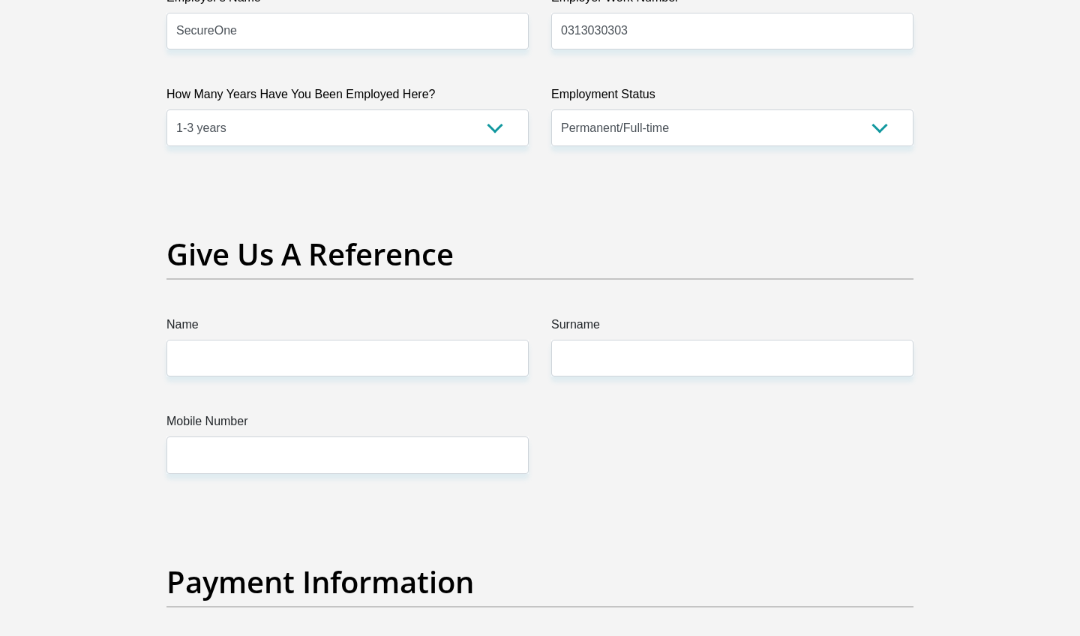
click at [275, 333] on label "Name" at bounding box center [348, 328] width 362 height 24
click at [275, 340] on input "Name" at bounding box center [348, 358] width 362 height 37
click at [275, 344] on input "Name" at bounding box center [348, 358] width 362 height 37
type input "Heilie"
type input "De Jager"
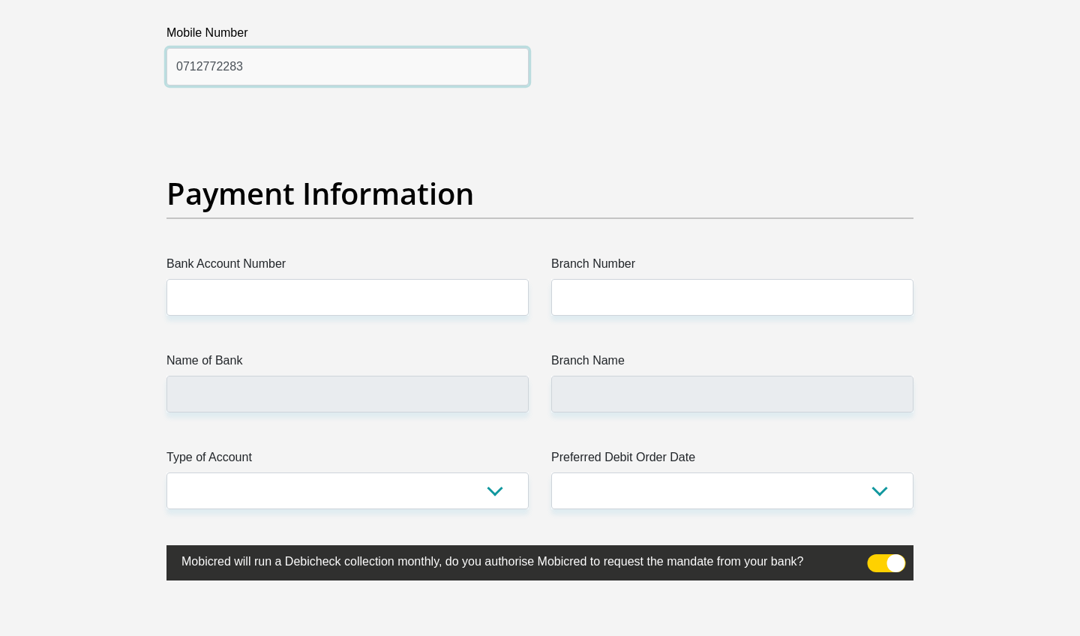
scroll to position [3328, 0]
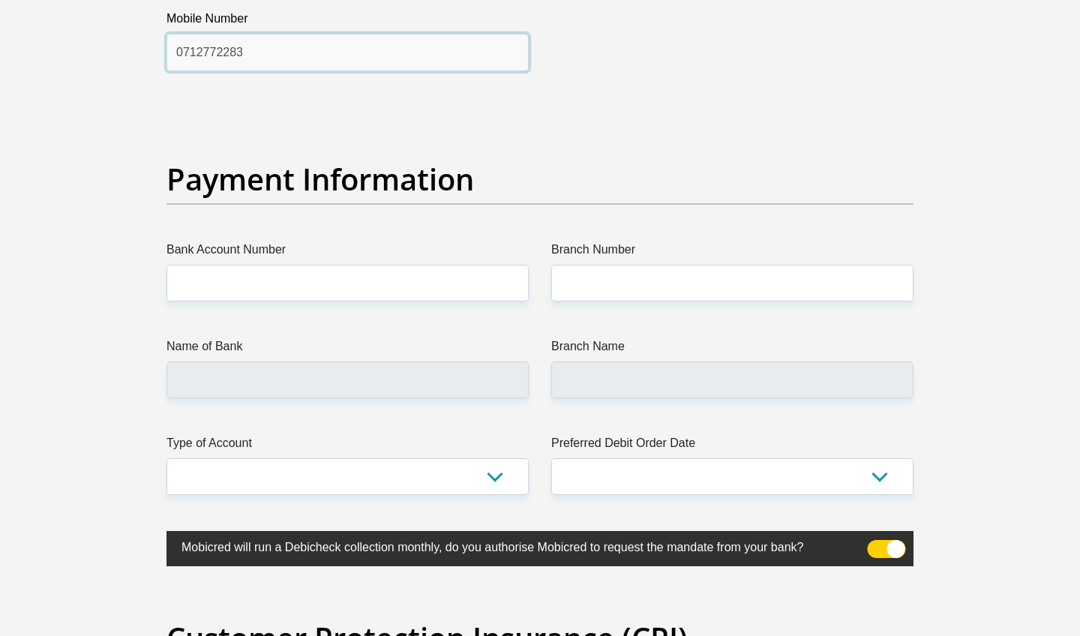
type input "0712772283"
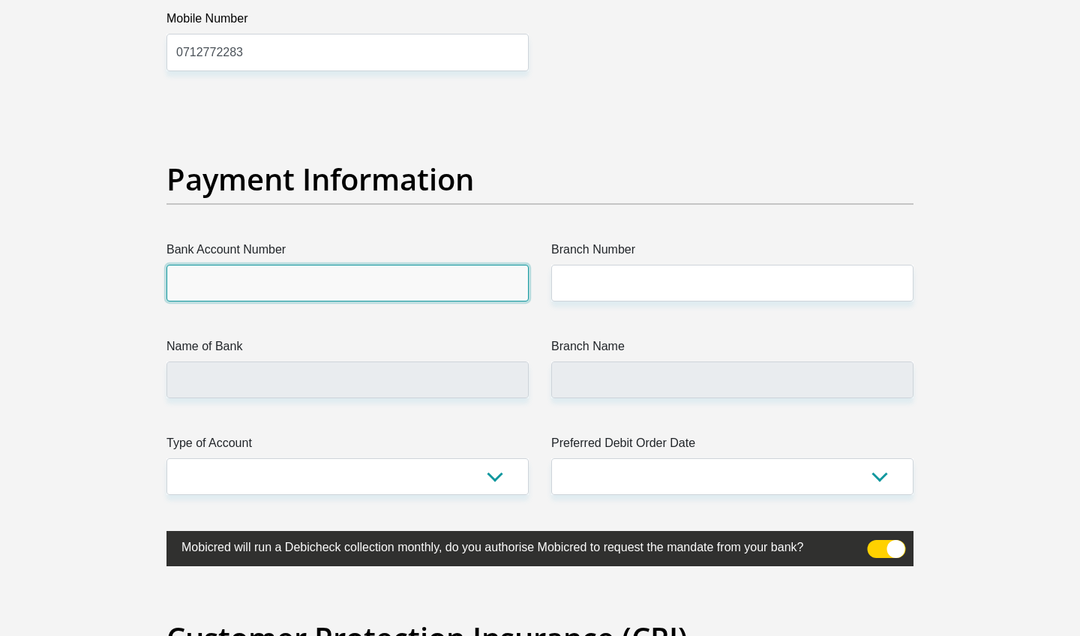
click at [264, 289] on input "Bank Account Number" at bounding box center [348, 283] width 362 height 37
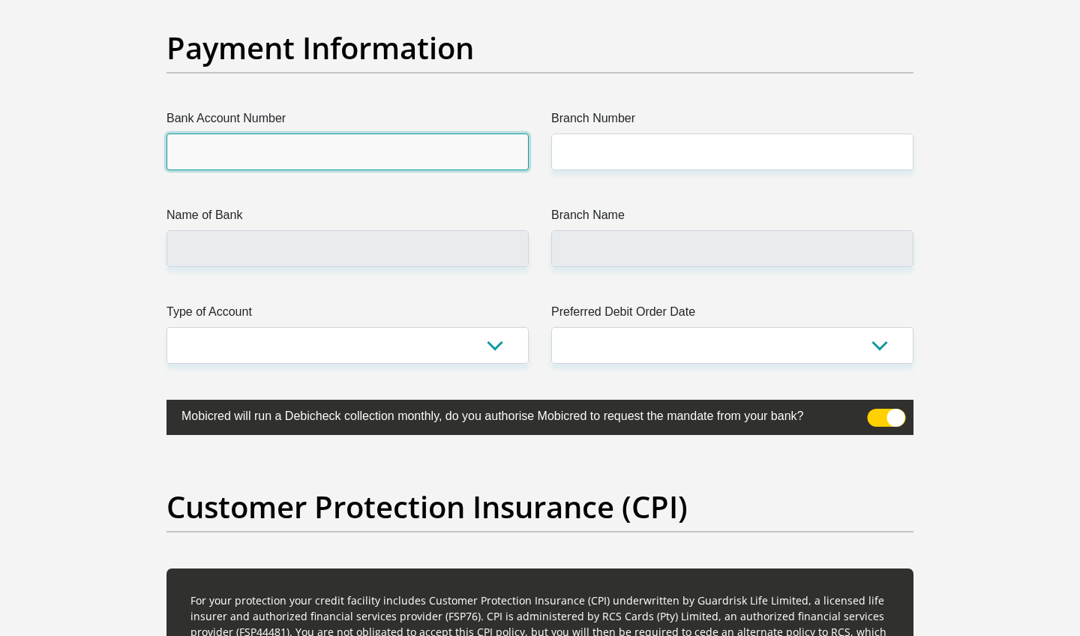
scroll to position [3598, 1]
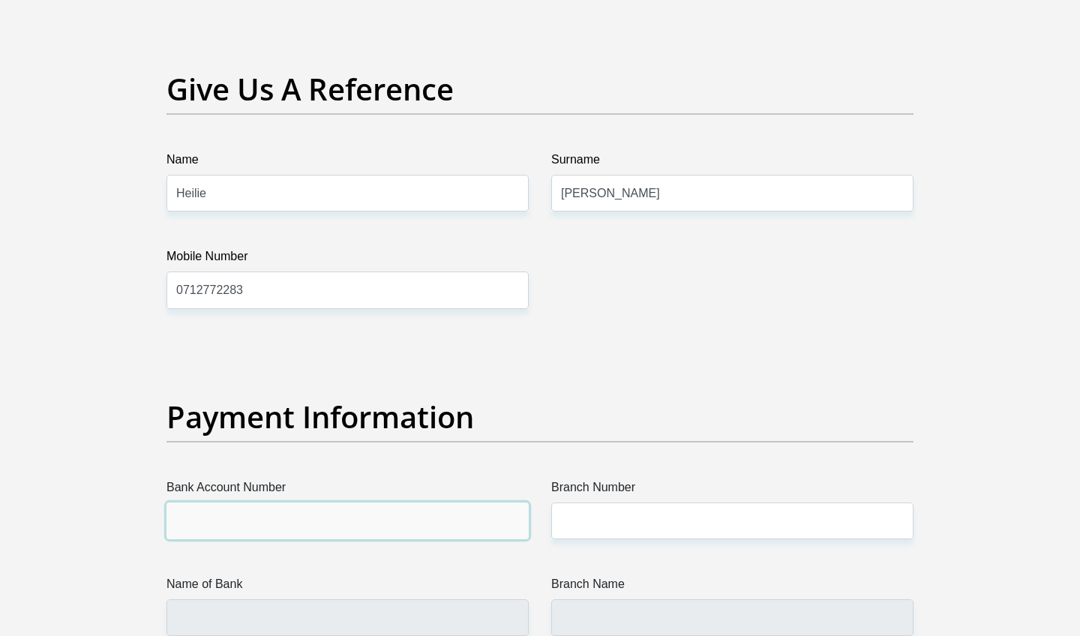
click at [230, 521] on input "Bank Account Number" at bounding box center [348, 521] width 362 height 37
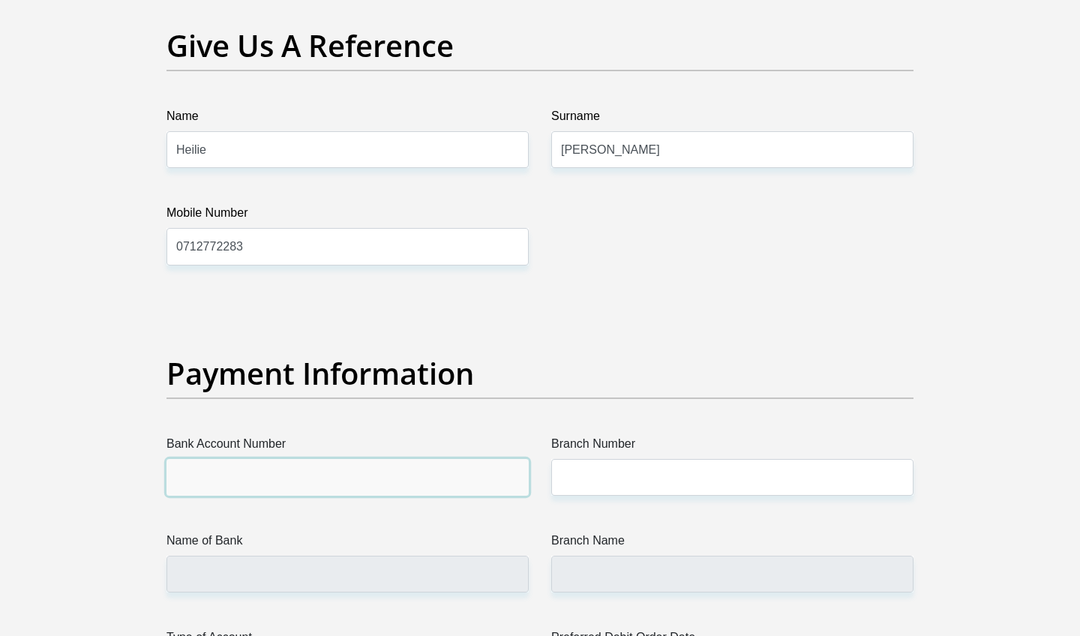
scroll to position [3136, 0]
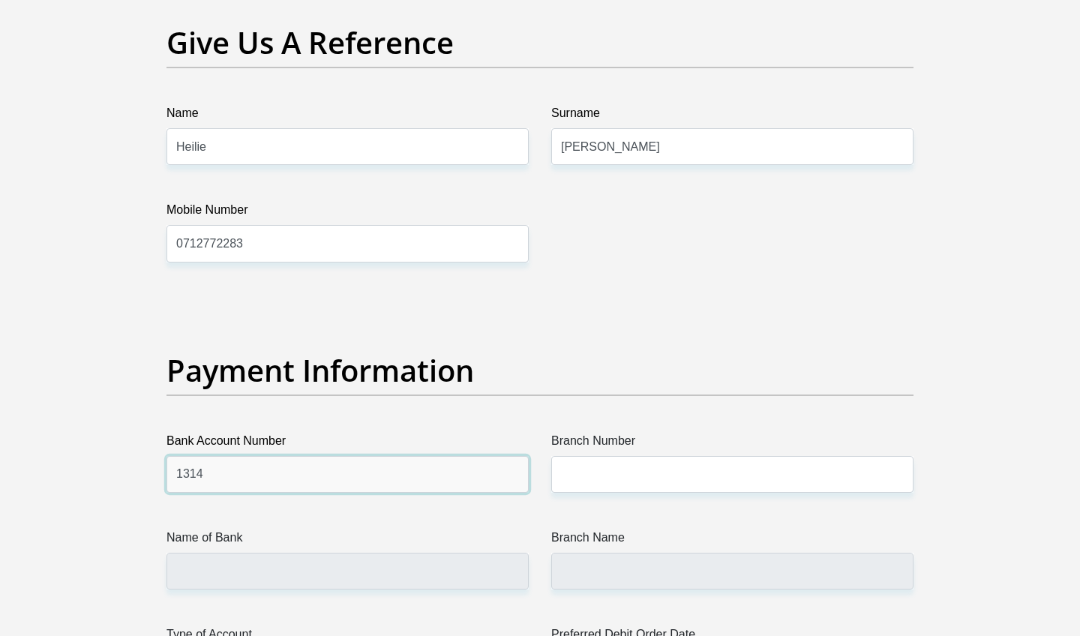
type input "1314219383"
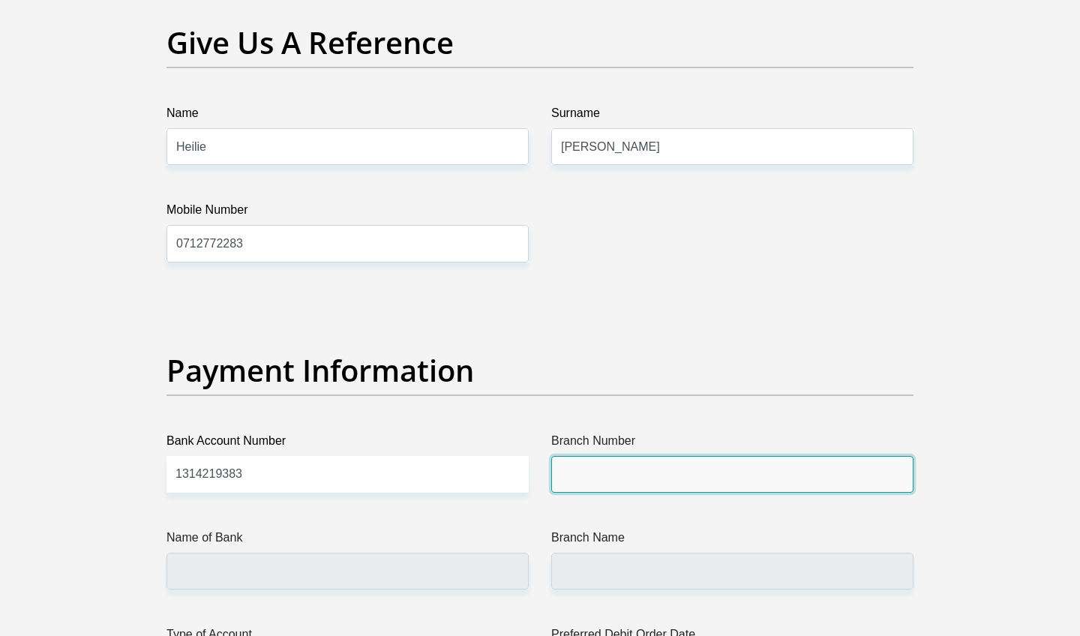
click at [596, 477] on input "Branch Number" at bounding box center [732, 474] width 362 height 37
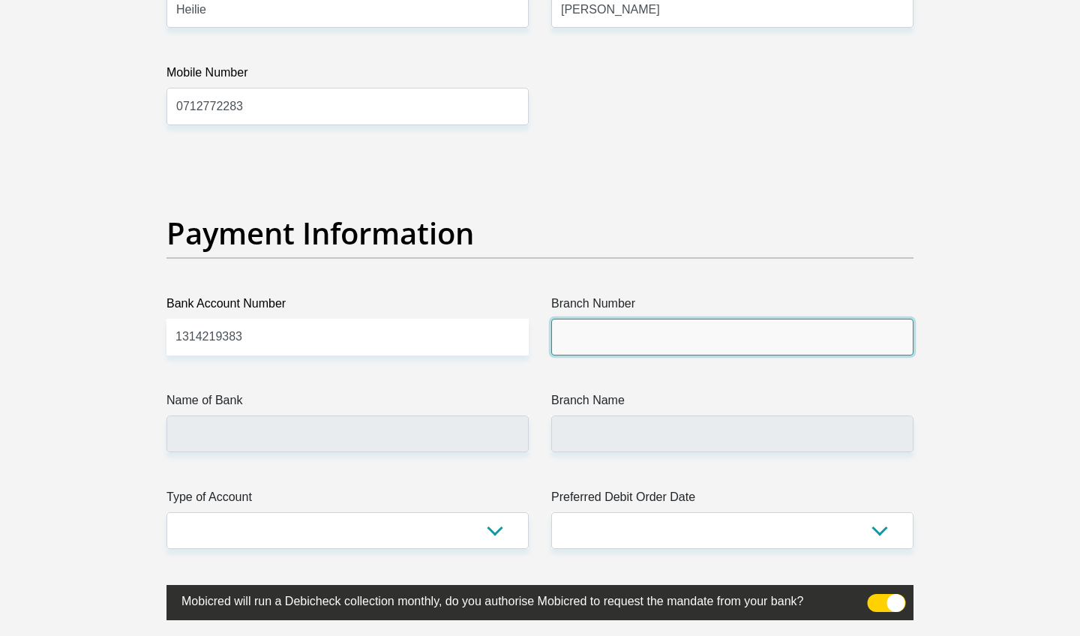
scroll to position [3310, 0]
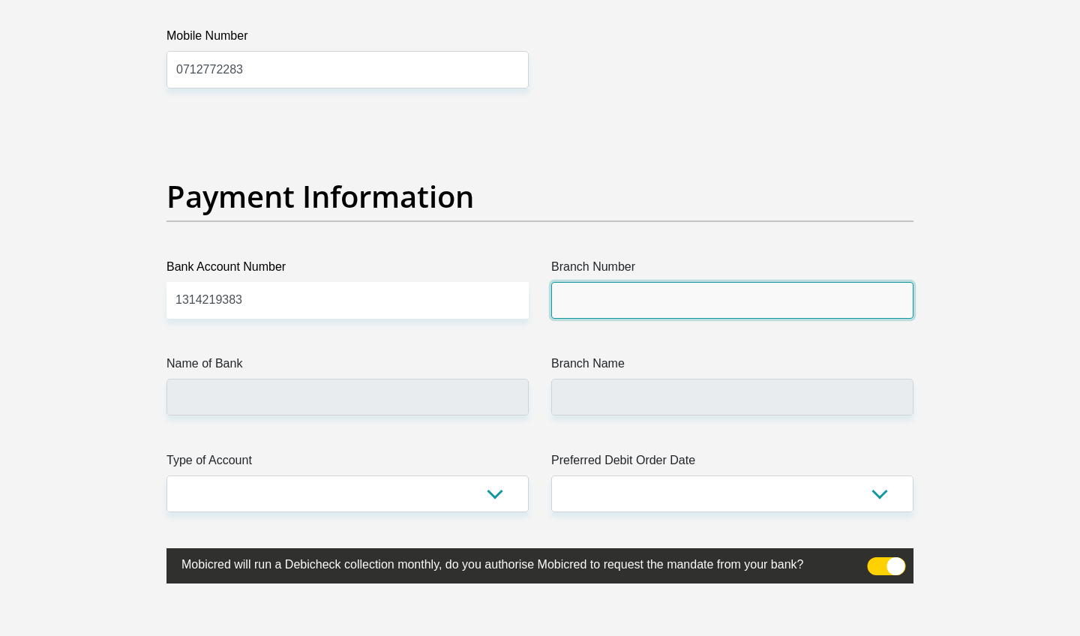
paste input "147105"
type input "147105"
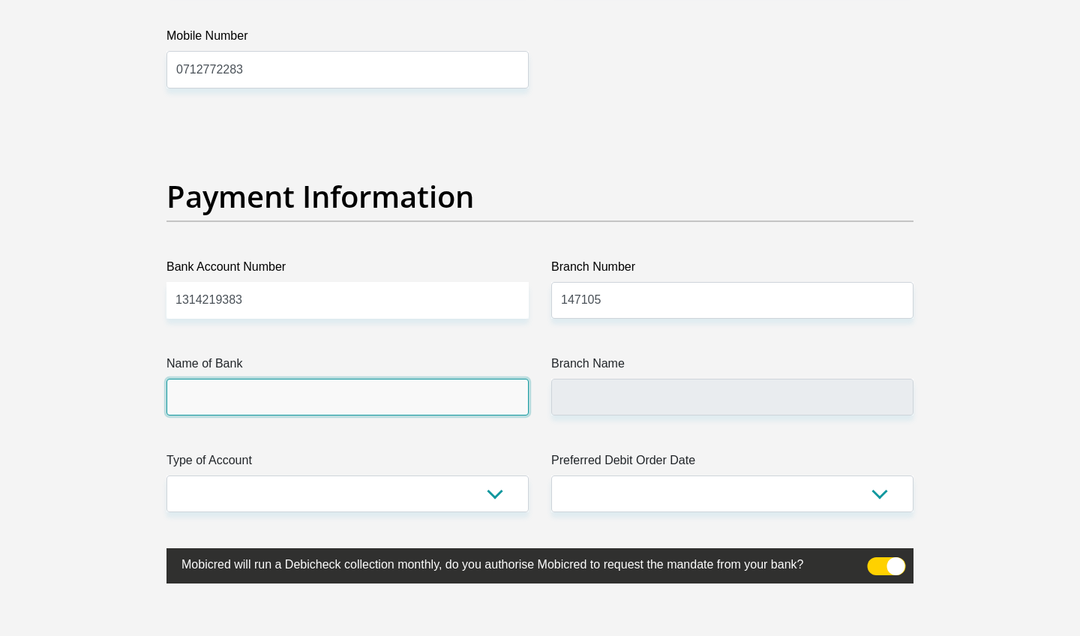
click at [248, 387] on input "Name of Bank" at bounding box center [348, 397] width 362 height 37
type input "NEDBANK"
type input "NEDBANK SPARE"
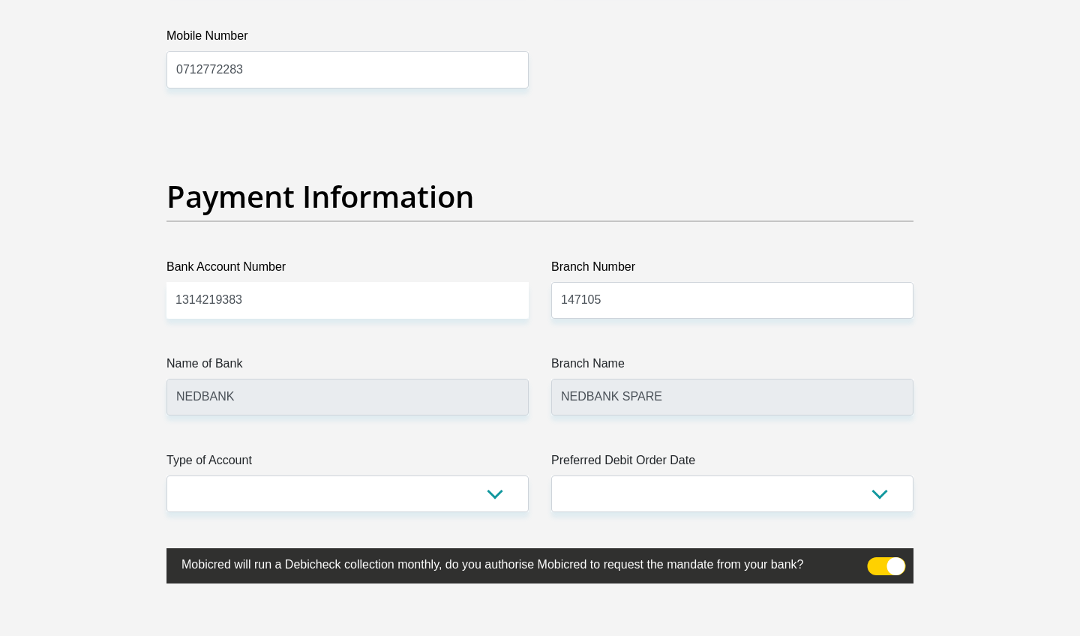
click at [271, 474] on label "Type of Account" at bounding box center [348, 464] width 362 height 24
click at [271, 476] on select "Cheque Savings" at bounding box center [348, 494] width 362 height 37
select select "CUR"
select select "25"
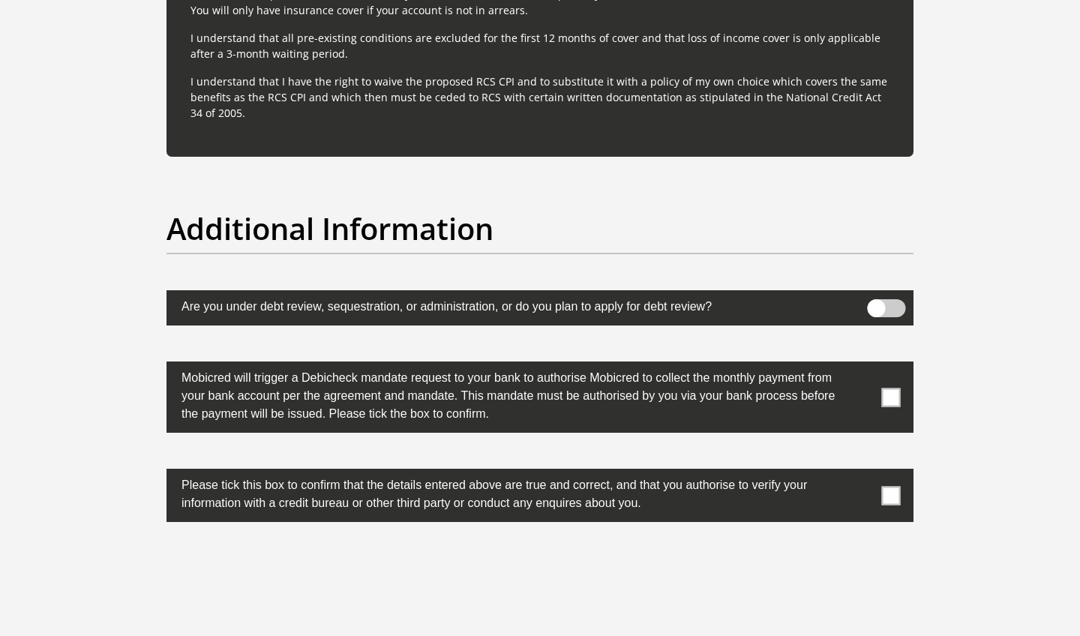
scroll to position [4500, 0]
click at [875, 304] on span at bounding box center [887, 308] width 38 height 18
click at [876, 303] on input "checkbox" at bounding box center [876, 303] width 0 height 0
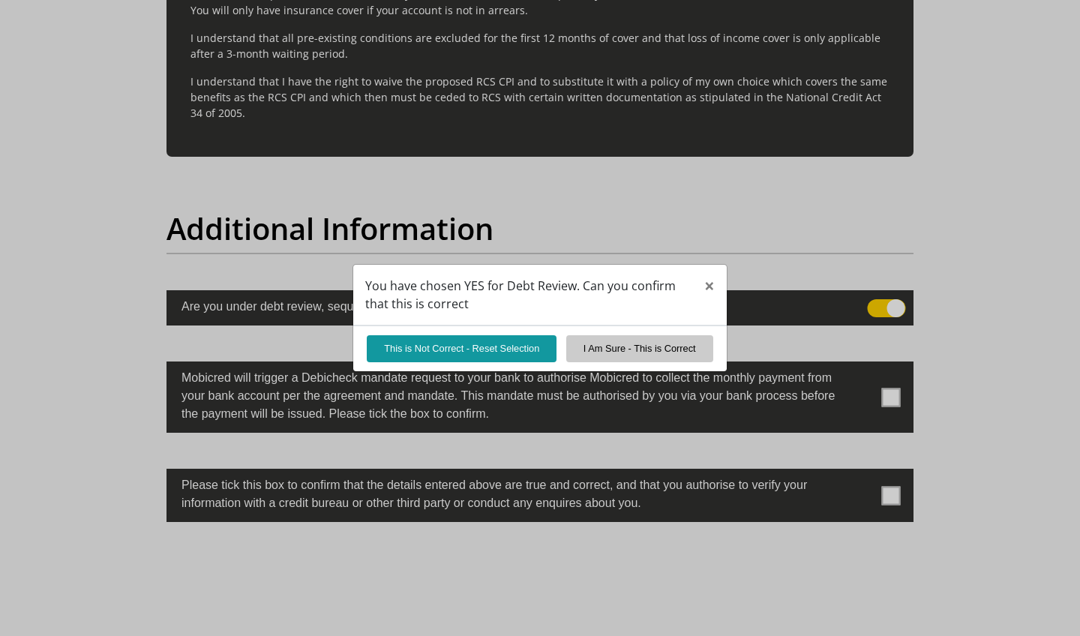
click at [557, 335] on button "This is Not Correct - Reset Selection" at bounding box center [462, 348] width 190 height 26
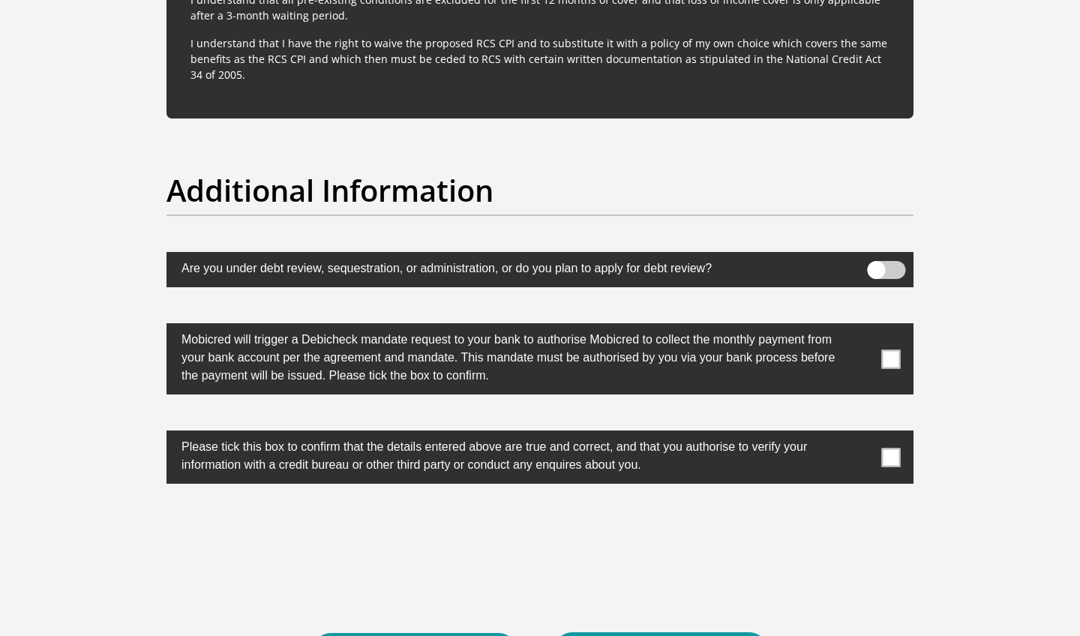
scroll to position [4578, 0]
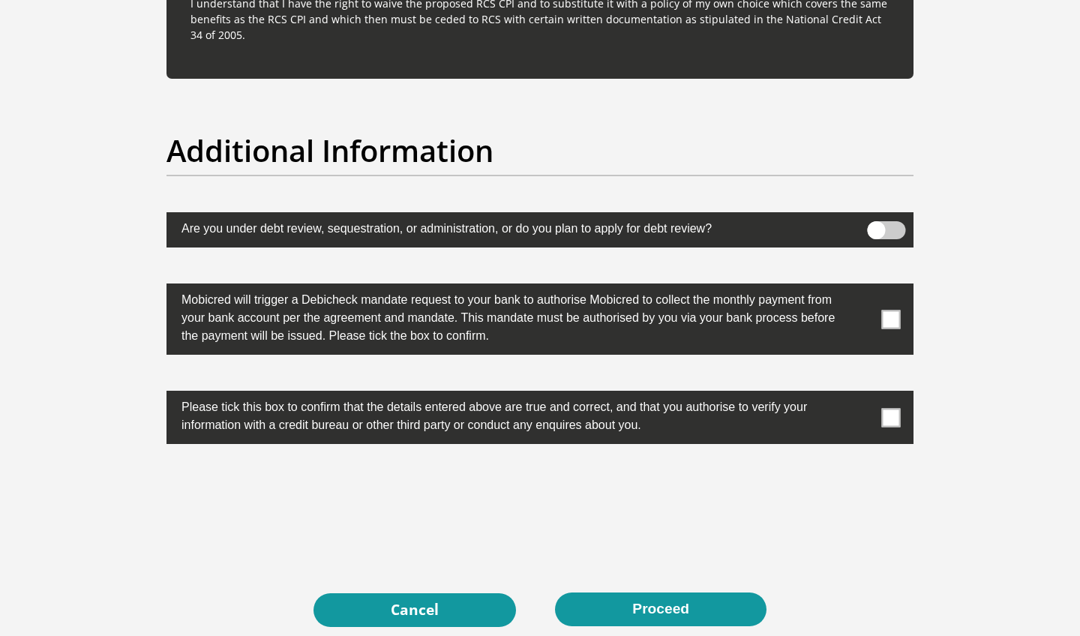
click at [892, 323] on span at bounding box center [891, 319] width 19 height 19
click at [861, 287] on input "checkbox" at bounding box center [861, 287] width 0 height 0
click at [883, 416] on span at bounding box center [891, 417] width 19 height 19
click at [861, 395] on input "checkbox" at bounding box center [861, 395] width 0 height 0
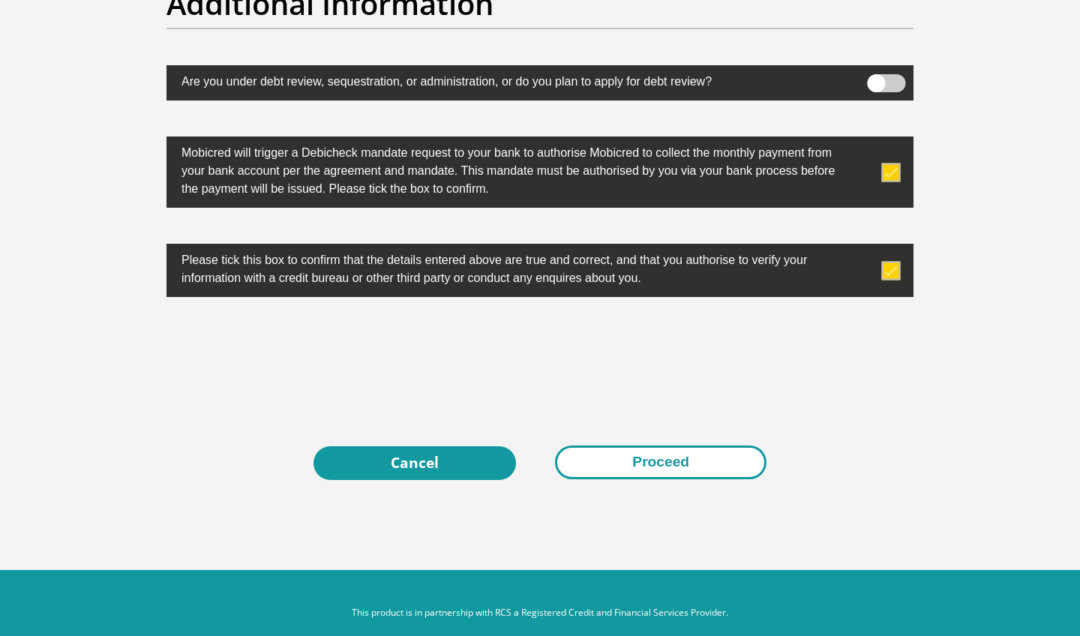
click at [683, 448] on button "Proceed" at bounding box center [661, 463] width 212 height 34
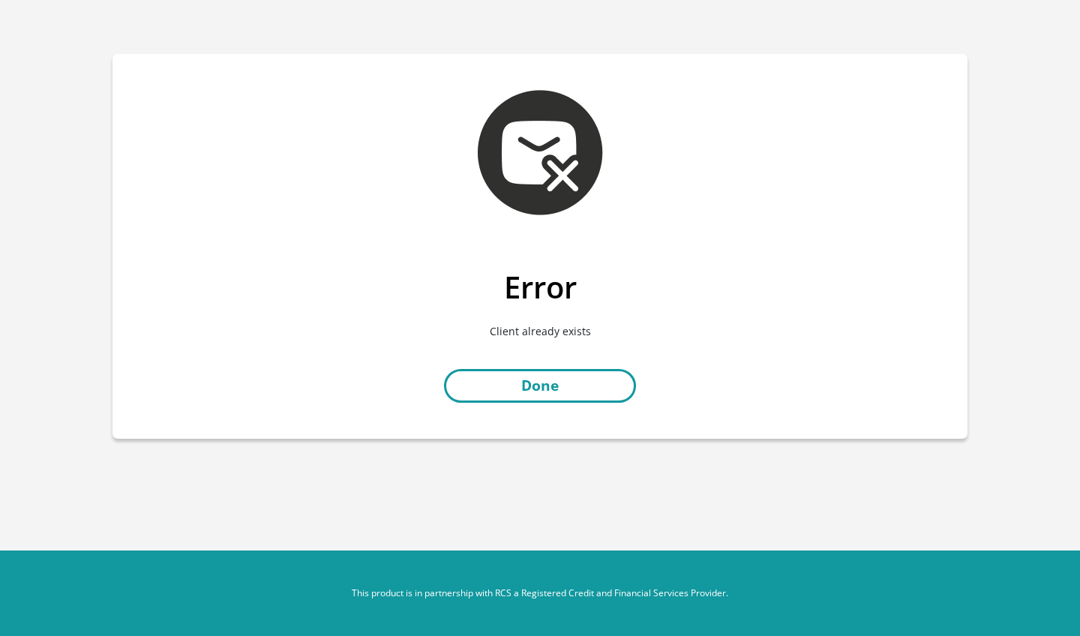
click at [550, 393] on link "Done" at bounding box center [540, 386] width 192 height 34
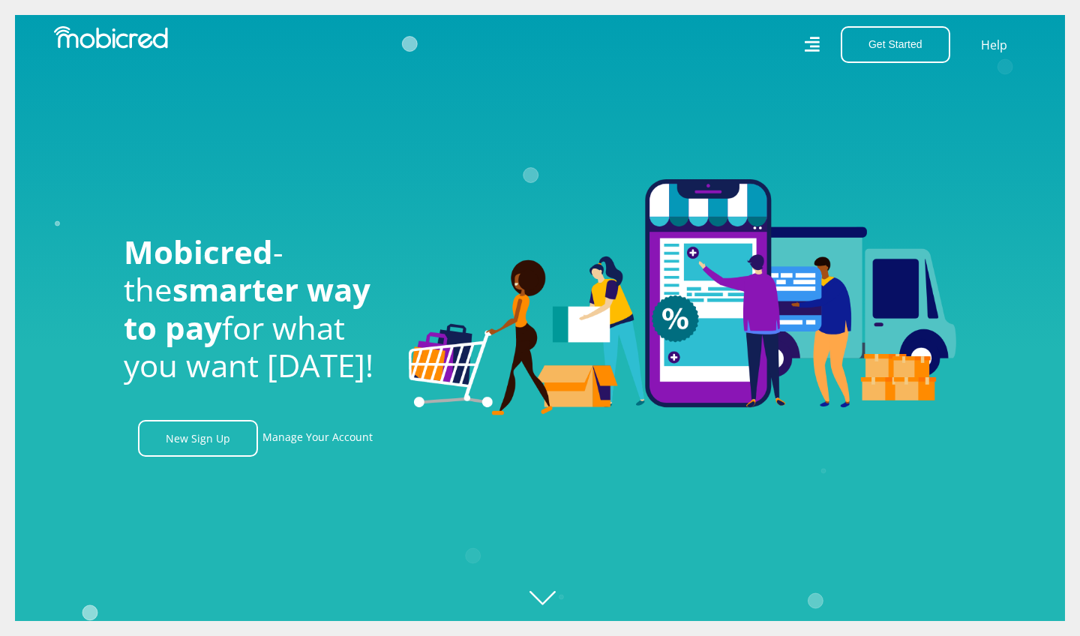
click at [811, 41] on icon at bounding box center [812, 44] width 17 height 23
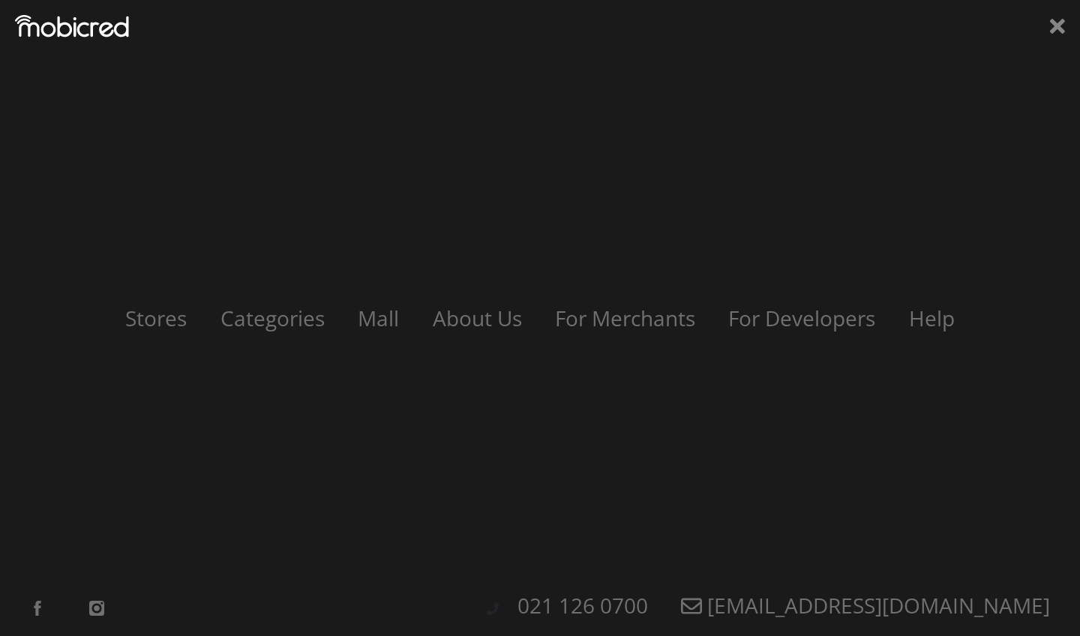
scroll to position [0, 1069]
click at [1053, 25] on icon at bounding box center [1057, 26] width 15 height 15
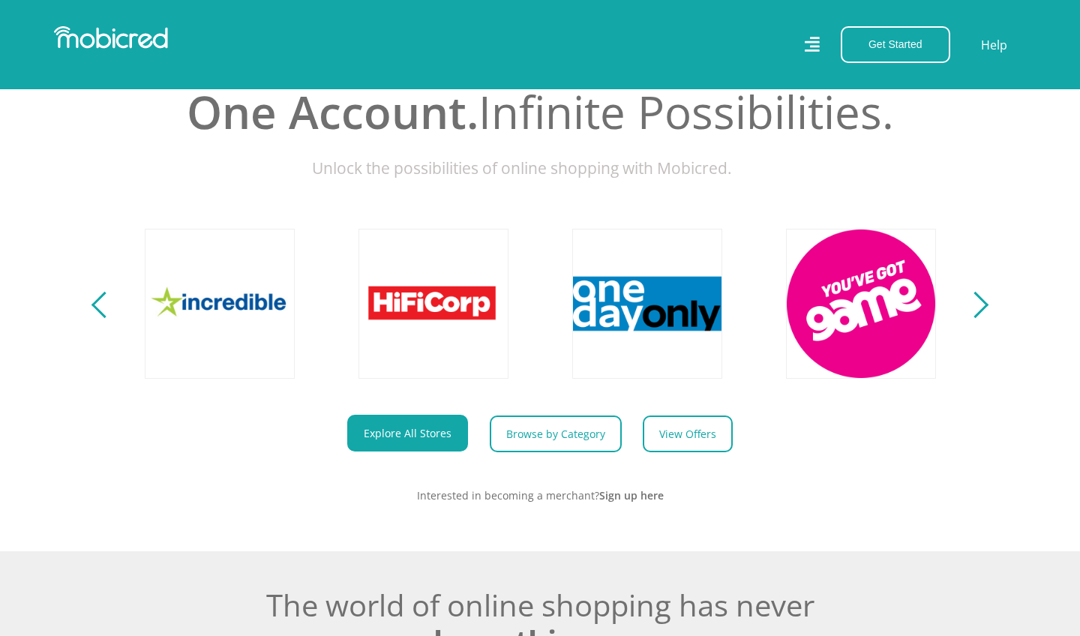
scroll to position [638, 0]
click at [693, 412] on div at bounding box center [540, 304] width 855 height 222
click at [687, 422] on link "View Offers" at bounding box center [694, 434] width 90 height 37
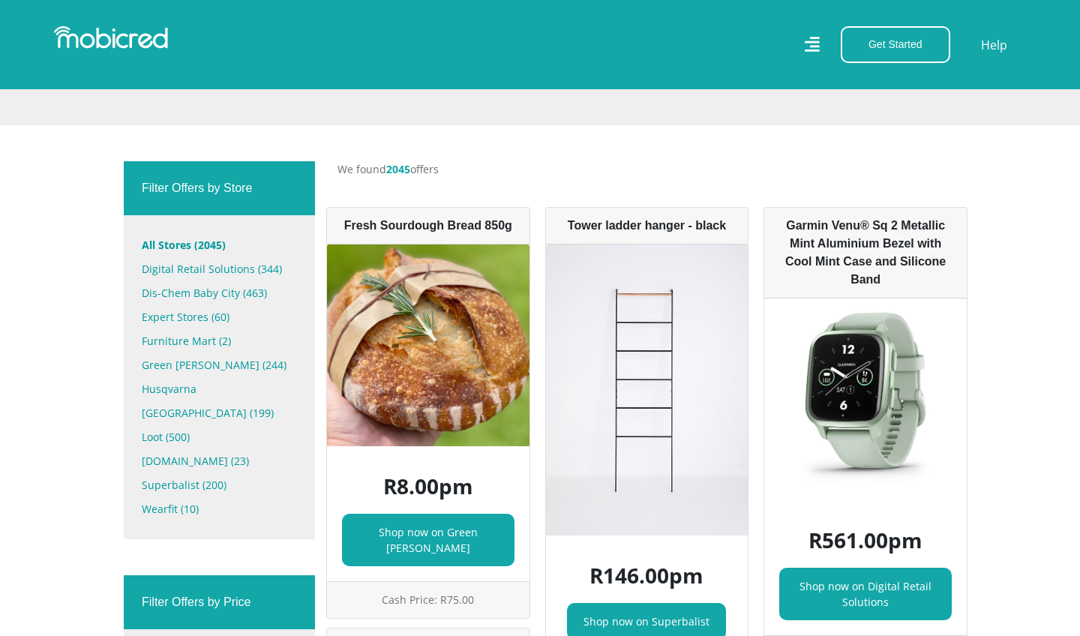
scroll to position [422, 0]
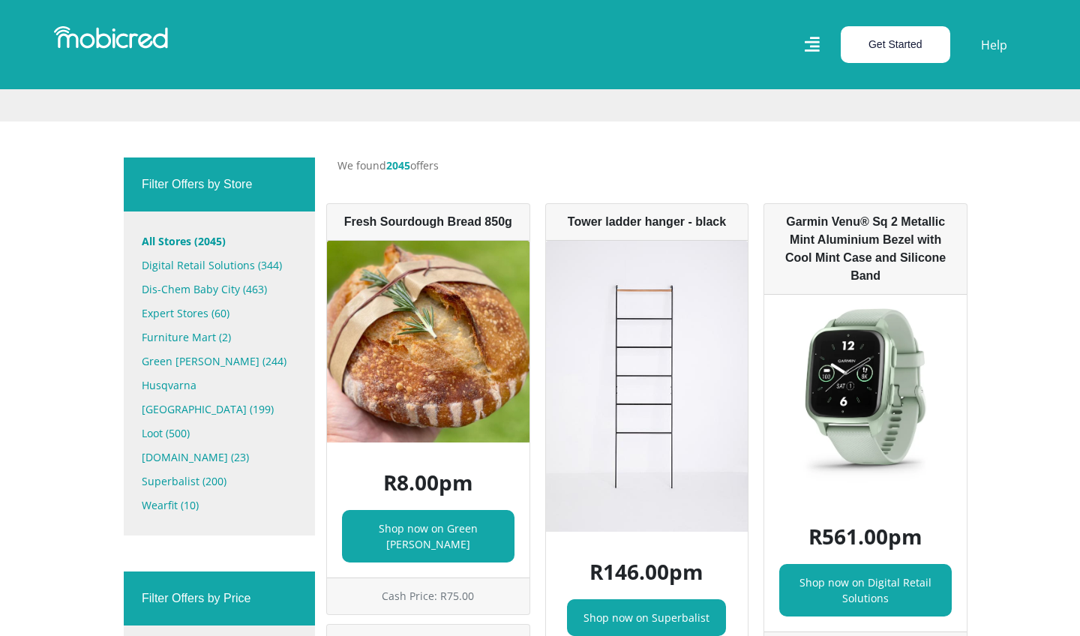
click at [894, 34] on button "Get Started" at bounding box center [896, 44] width 110 height 37
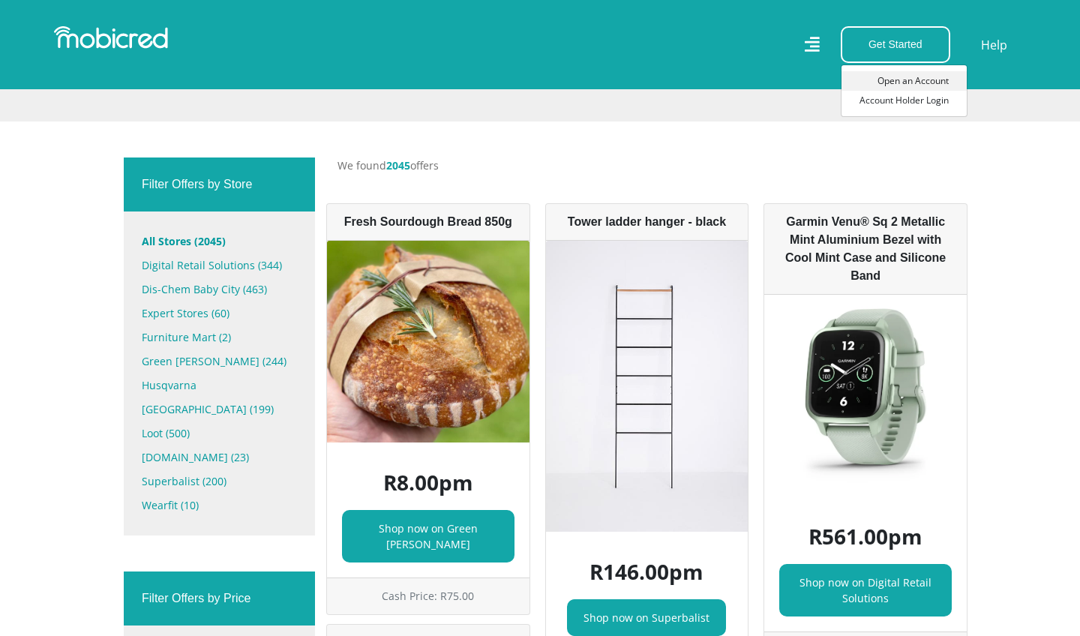
click at [908, 76] on link "Open an Account" at bounding box center [904, 81] width 125 height 20
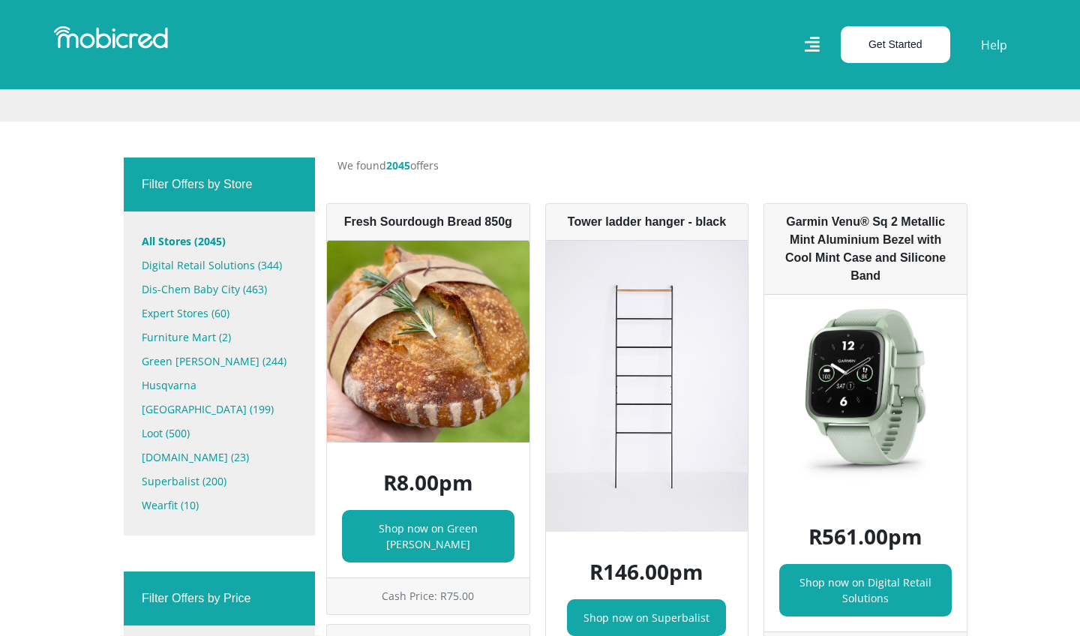
click at [921, 43] on button "Get Started" at bounding box center [896, 44] width 110 height 37
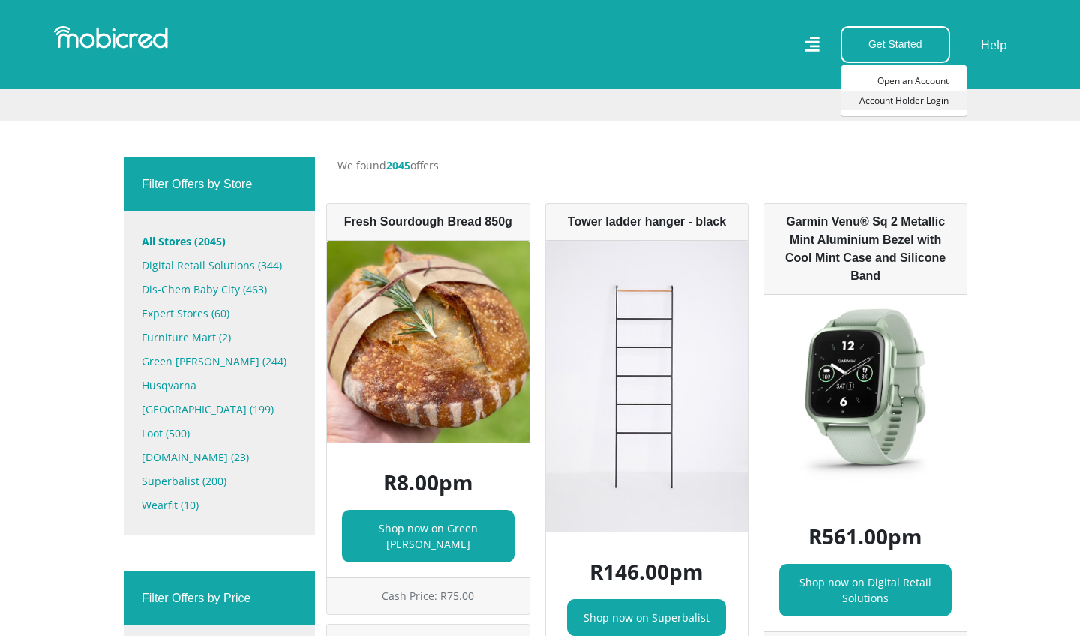
click at [927, 101] on link "Account Holder Login" at bounding box center [904, 101] width 125 height 20
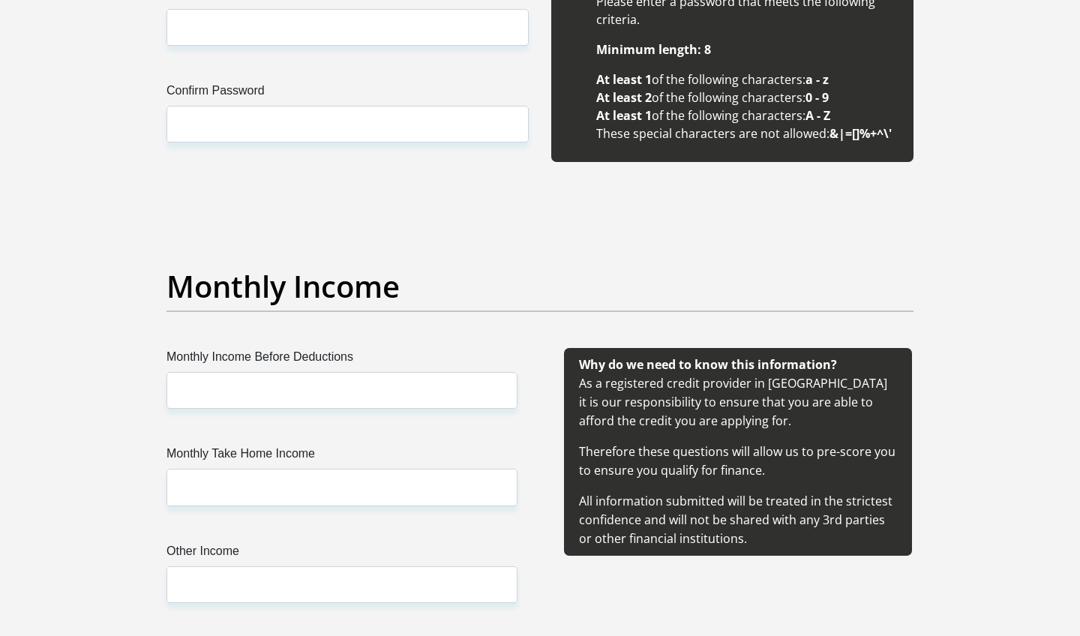
scroll to position [1671, 0]
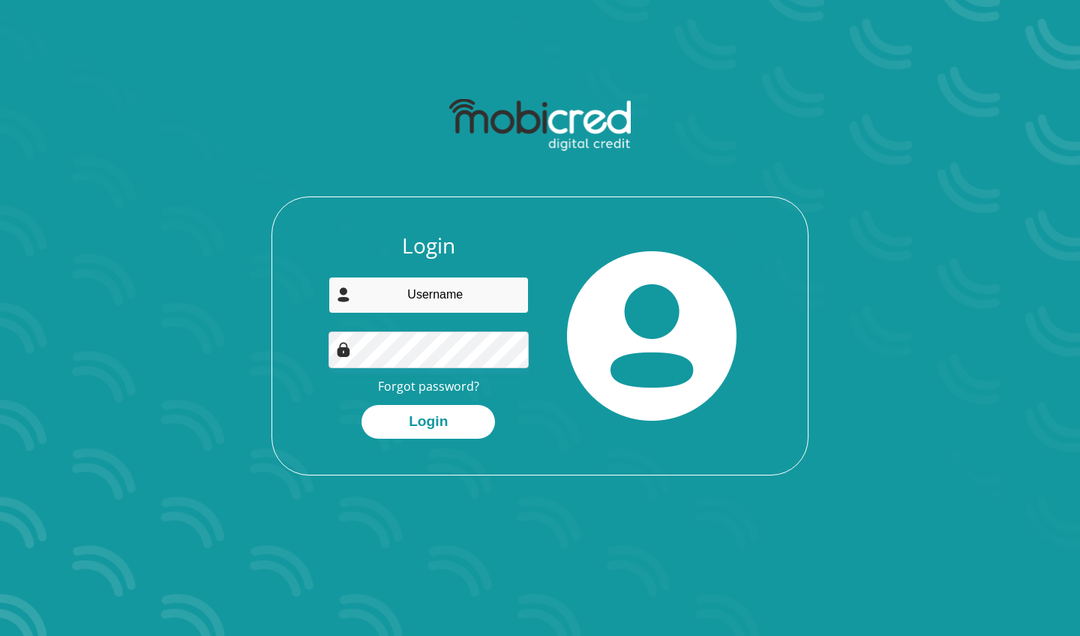
type input "[EMAIL_ADDRESS][DOMAIN_NAME]"
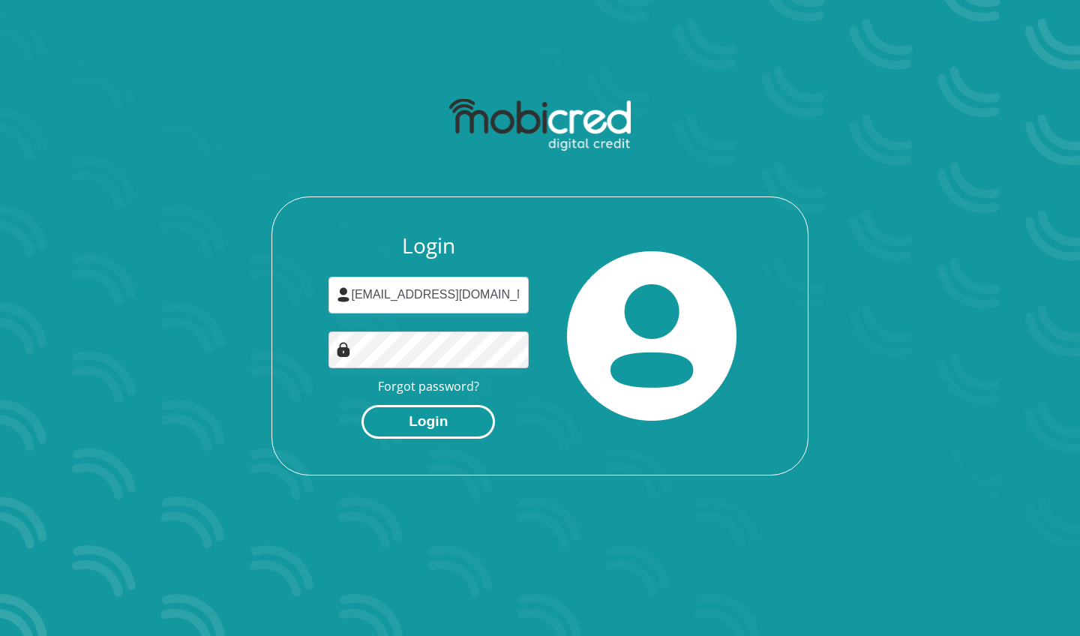
click at [431, 422] on button "Login" at bounding box center [429, 422] width 134 height 34
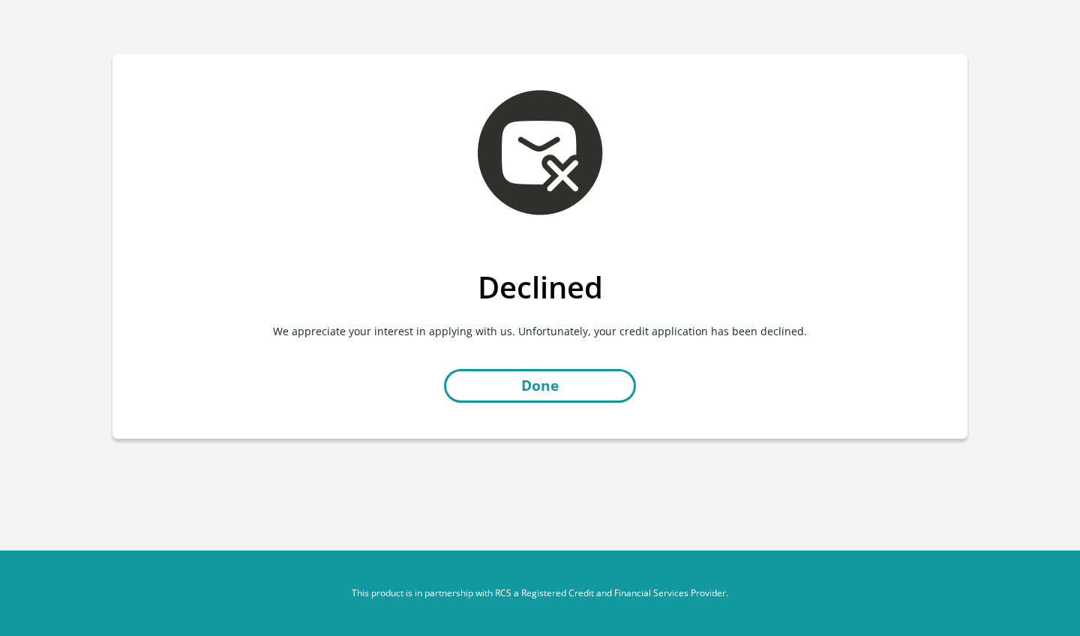
click at [560, 388] on link "Done" at bounding box center [540, 386] width 192 height 34
